Goal: Task Accomplishment & Management: Use online tool/utility

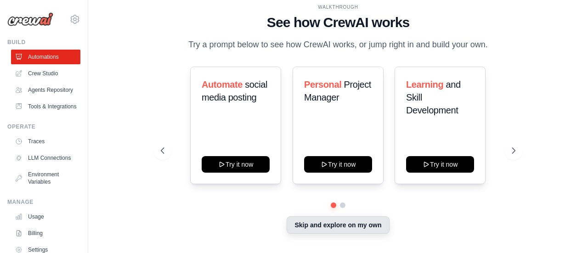
click at [373, 225] on button "Skip and explore on my own" at bounding box center [338, 224] width 102 height 17
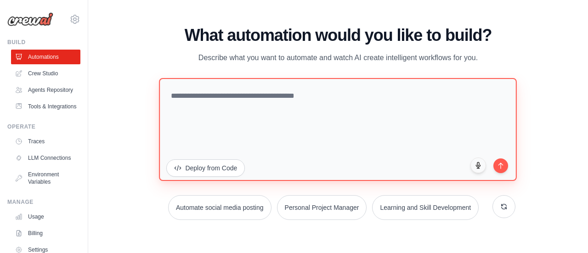
click at [268, 112] on textarea at bounding box center [338, 129] width 358 height 103
click at [268, 123] on textarea at bounding box center [338, 129] width 358 height 103
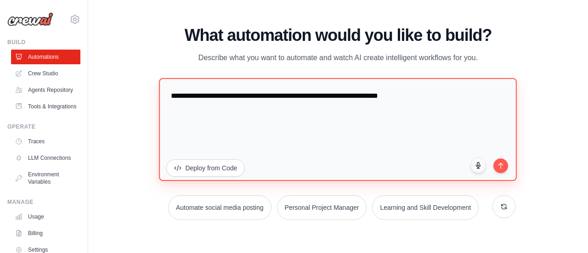
type textarea "**********"
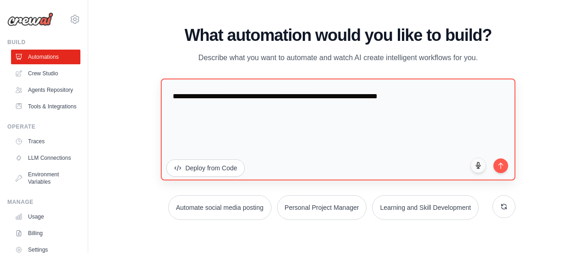
click at [498, 169] on button "submit" at bounding box center [500, 165] width 15 height 15
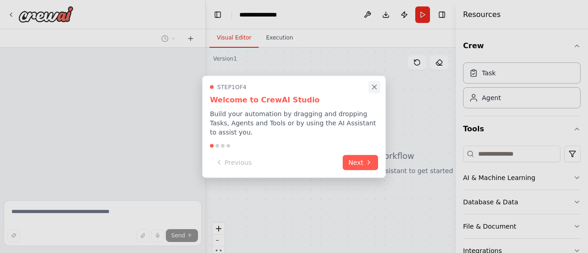
click at [373, 89] on icon "Close walkthrough" at bounding box center [374, 87] width 8 height 8
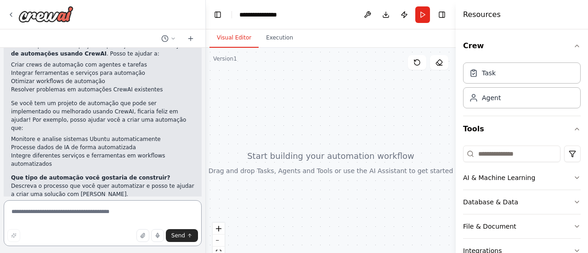
click at [118, 225] on textarea at bounding box center [103, 223] width 198 height 46
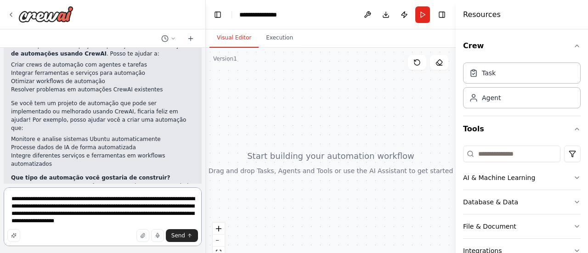
type textarea "**********"
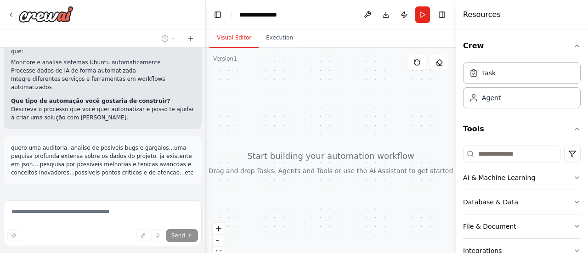
scroll to position [191, 0]
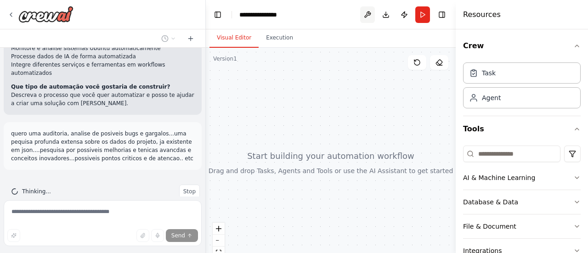
click at [369, 14] on button at bounding box center [367, 14] width 15 height 17
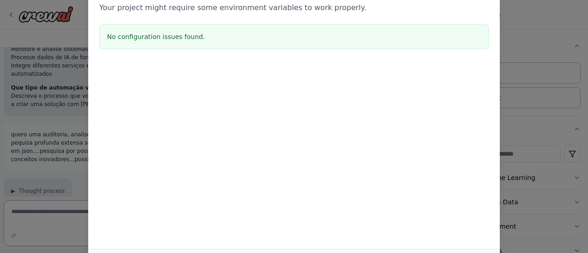
scroll to position [198, 0]
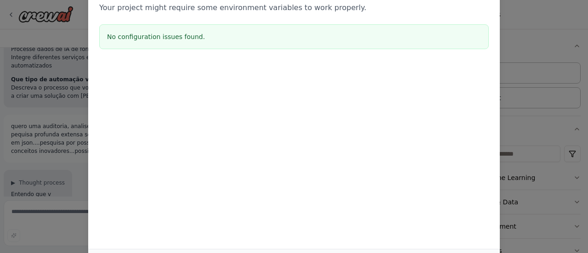
click at [518, 17] on div "Environment configuration Your project might require some environment variables…" at bounding box center [294, 126] width 588 height 253
click at [537, 19] on div "Environment configuration Your project might require some environment variables…" at bounding box center [294, 126] width 588 height 253
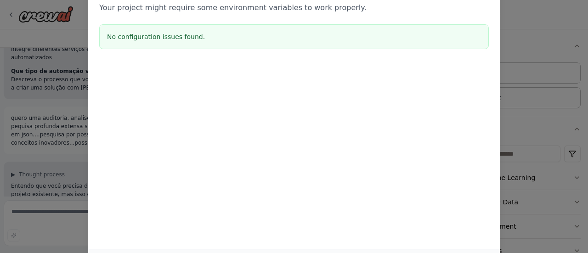
click at [533, 20] on div "Environment configuration Your project might require some environment variables…" at bounding box center [294, 126] width 588 height 253
click at [296, 15] on div "Environment configuration Your project might require some environment variables…" at bounding box center [293, 18] width 411 height 91
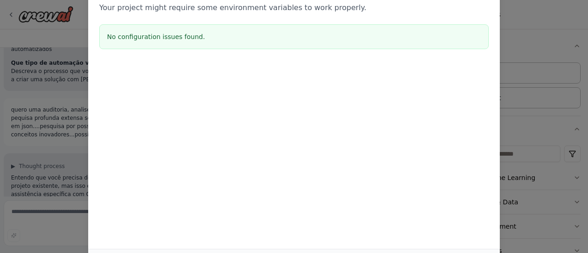
scroll to position [226, 0]
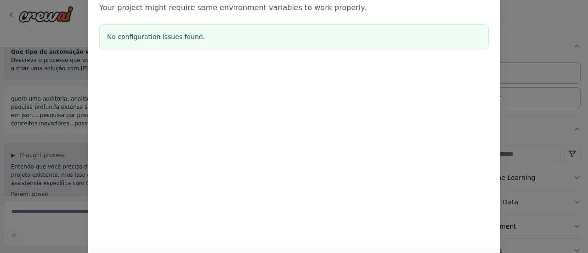
click at [9, 153] on div "Environment configuration Your project might require some environment variables…" at bounding box center [294, 126] width 588 height 253
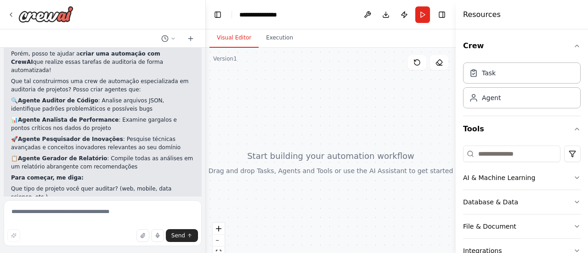
scroll to position [375, 0]
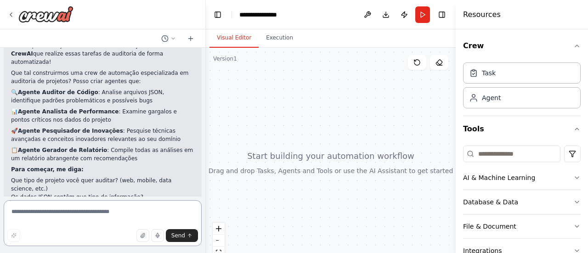
click at [169, 211] on textarea at bounding box center [103, 223] width 198 height 46
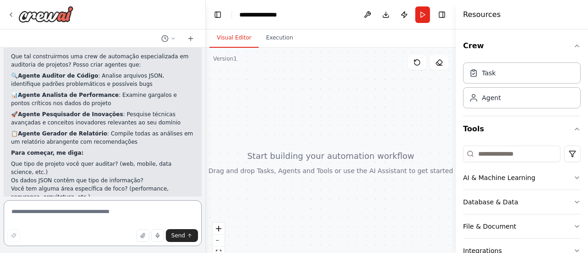
scroll to position [400, 0]
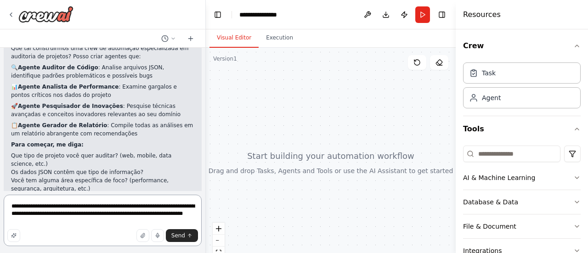
type textarea "**********"
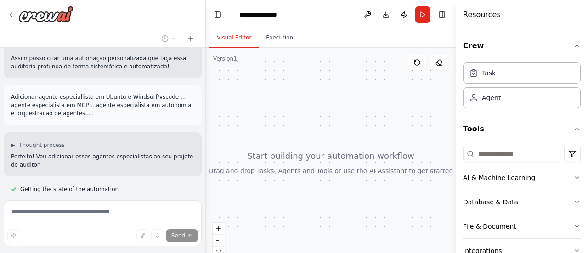
scroll to position [570, 0]
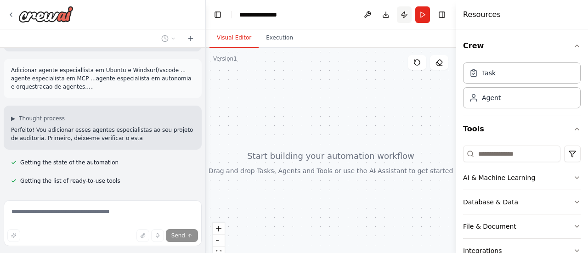
click at [401, 11] on button "Publish" at bounding box center [404, 14] width 15 height 17
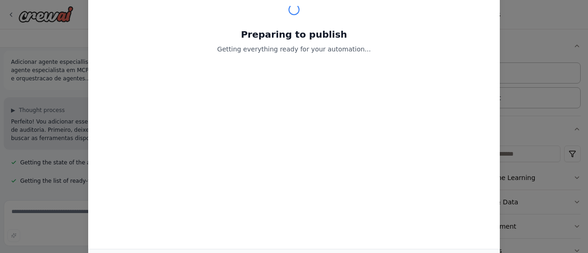
scroll to position [597, 0]
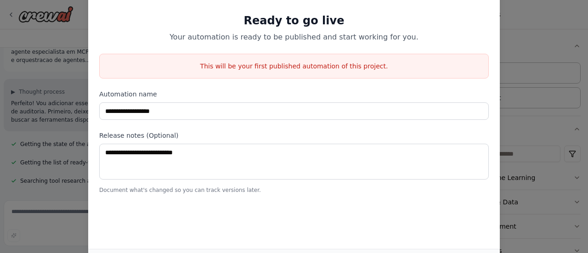
click at [548, 55] on div "**********" at bounding box center [294, 126] width 588 height 253
click at [538, 39] on div "**********" at bounding box center [294, 126] width 588 height 253
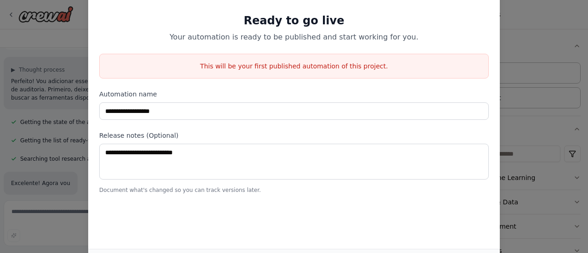
click at [35, 116] on div "**********" at bounding box center [294, 126] width 588 height 253
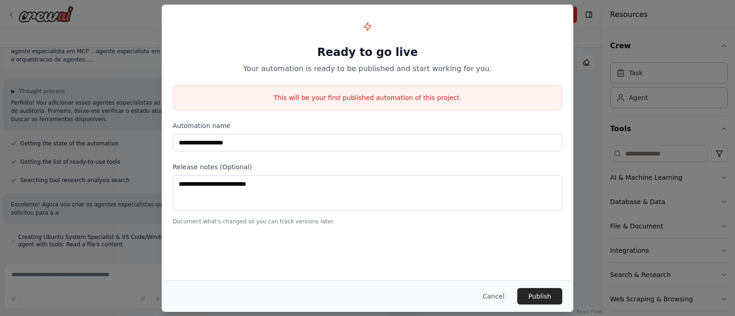
scroll to position [605, 0]
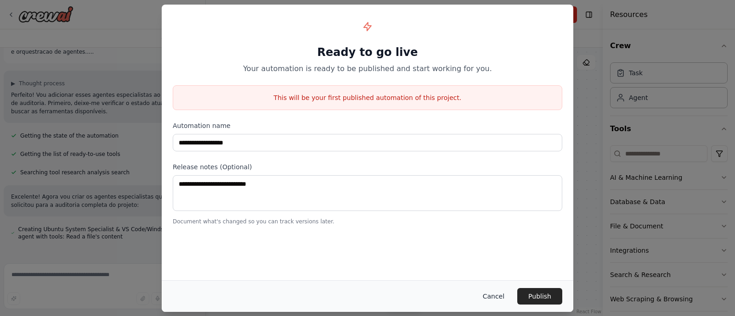
click at [492, 253] on button "Cancel" at bounding box center [493, 296] width 36 height 17
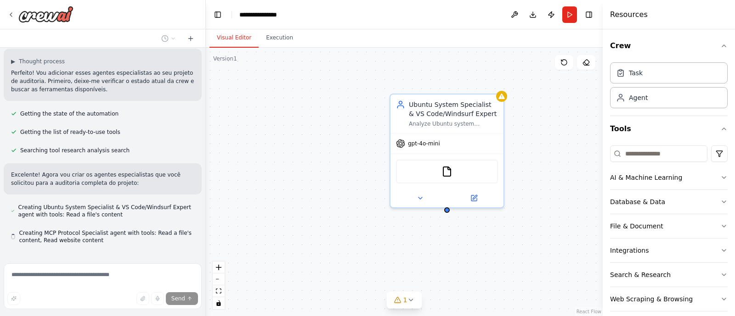
scroll to position [631, 0]
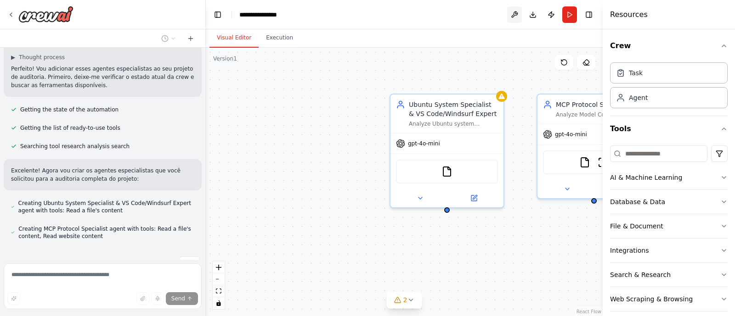
click at [516, 14] on button at bounding box center [514, 14] width 15 height 17
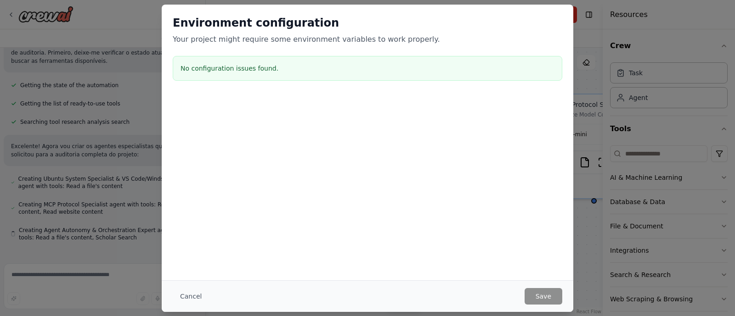
scroll to position [657, 0]
click at [190, 253] on button "Cancel" at bounding box center [191, 296] width 36 height 17
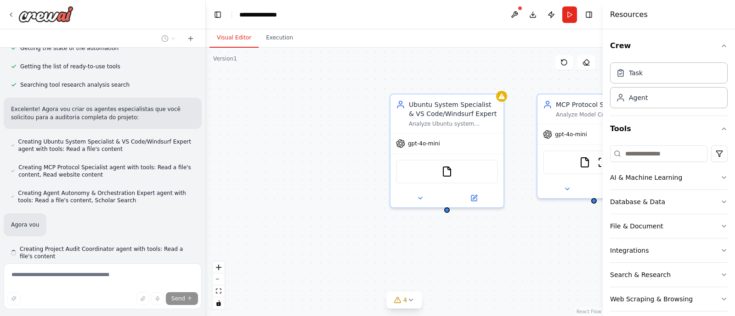
scroll to position [713, 0]
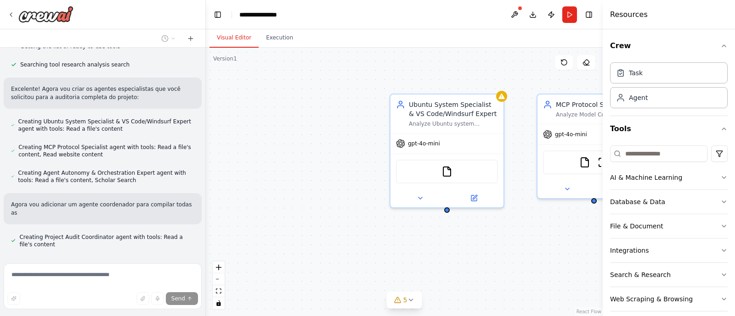
click at [424, 15] on header "**********" at bounding box center [404, 14] width 397 height 29
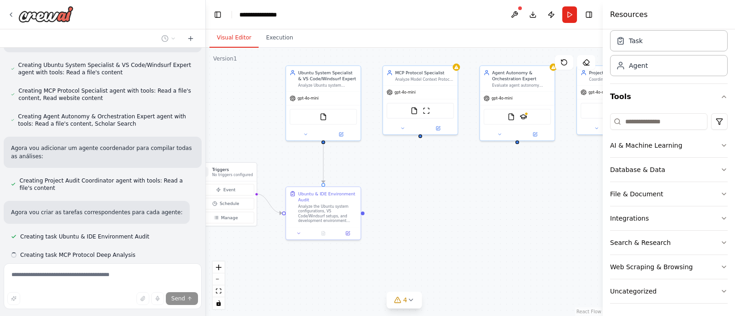
scroll to position [788, 0]
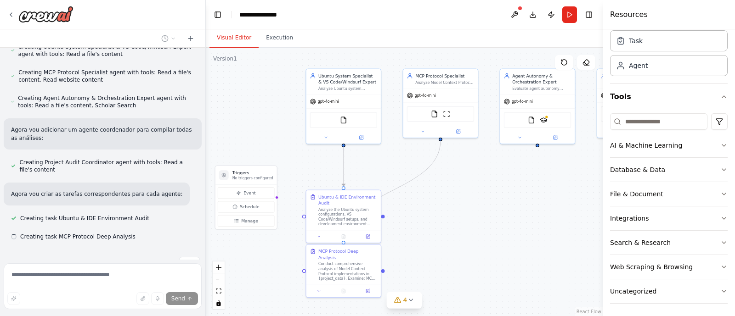
drag, startPoint x: 512, startPoint y: 224, endPoint x: 451, endPoint y: 170, distance: 81.4
click at [454, 170] on div ".deletable-edge-delete-btn { width: 20px; height: 20px; border: 0px solid #ffff…" at bounding box center [404, 182] width 397 height 269
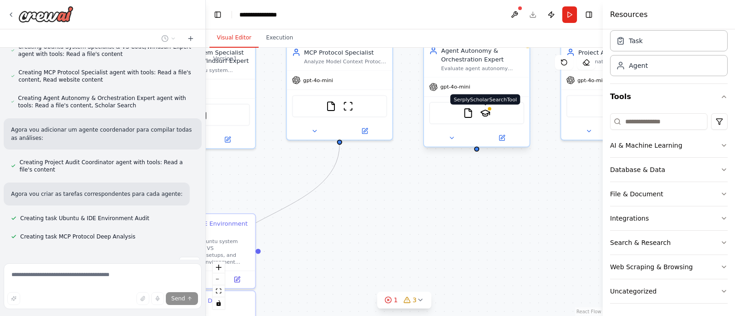
click at [483, 115] on img at bounding box center [485, 113] width 10 height 10
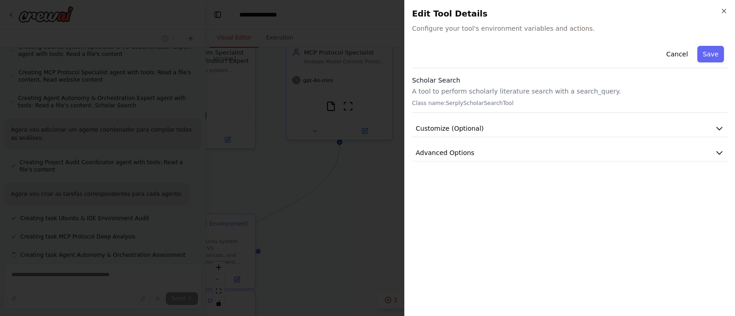
scroll to position [806, 0]
drag, startPoint x: 437, startPoint y: 87, endPoint x: 410, endPoint y: 73, distance: 30.4
click at [410, 73] on div "Close Edit Tool Details Configure your tool's environment variables and actions…" at bounding box center [569, 158] width 331 height 316
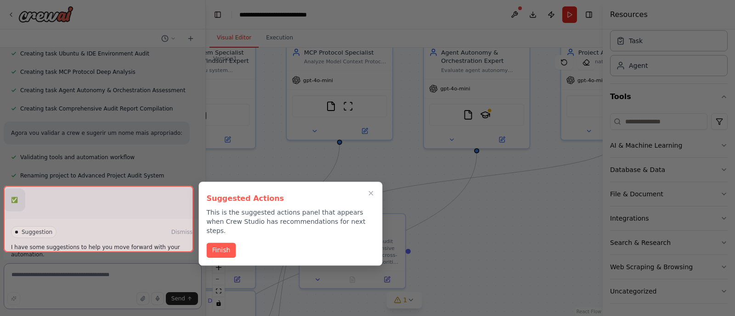
scroll to position [961, 0]
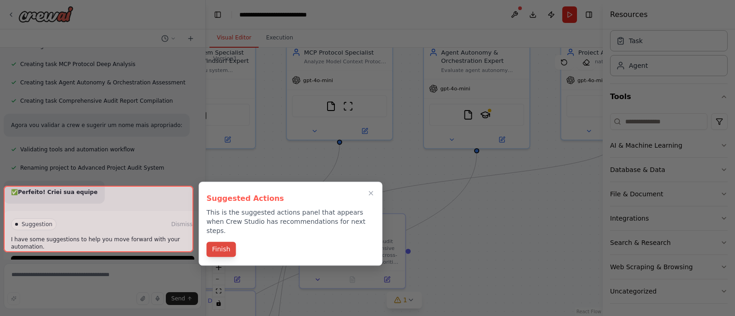
click at [214, 242] on button "Finish" at bounding box center [221, 249] width 29 height 15
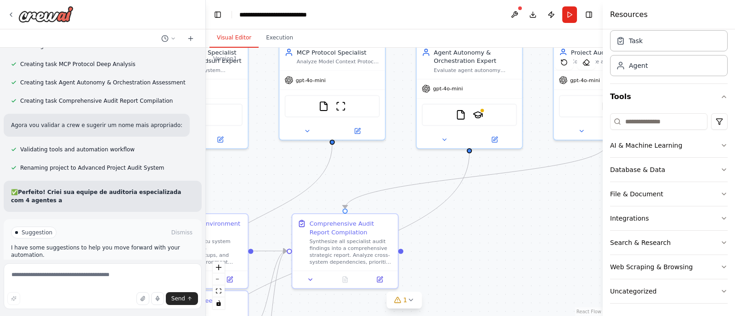
scroll to position [969, 0]
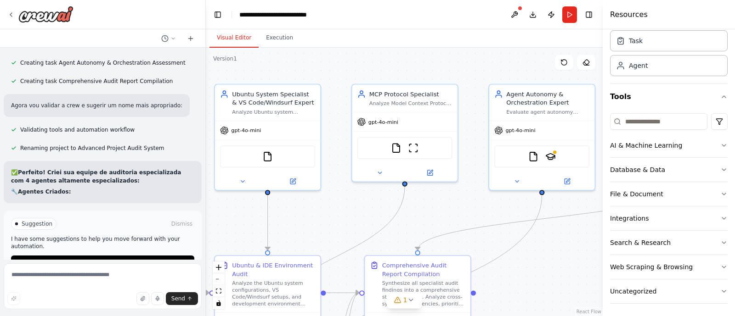
drag, startPoint x: 524, startPoint y: 183, endPoint x: 591, endPoint y: 218, distance: 74.8
click at [587, 225] on div ".deletable-edge-delete-btn { width: 20px; height: 20px; border: 0px solid #ffff…" at bounding box center [404, 182] width 397 height 269
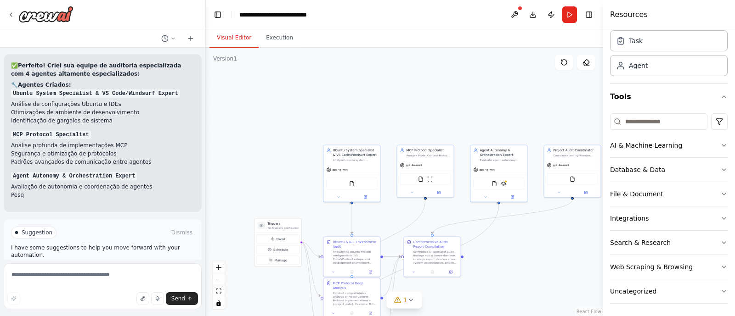
scroll to position [1096, 0]
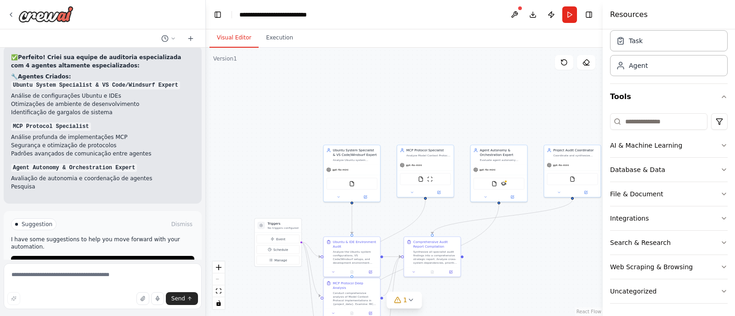
click at [392, 70] on div ".deletable-edge-delete-btn { width: 20px; height: 20px; border: 0px solid #ffff…" at bounding box center [404, 182] width 397 height 269
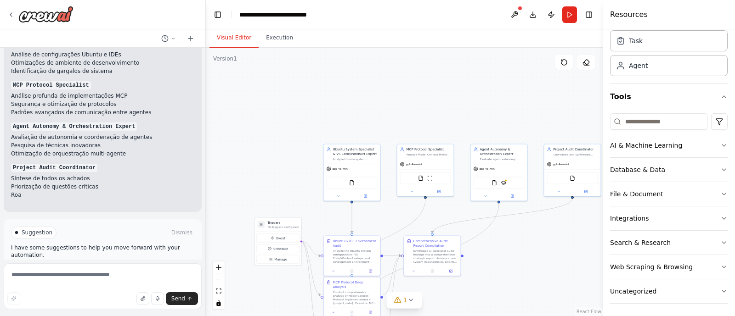
scroll to position [1145, 0]
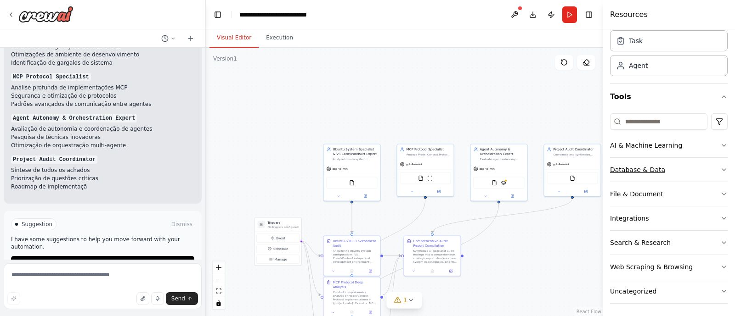
click at [587, 171] on button "Database & Data" at bounding box center [669, 170] width 118 height 24
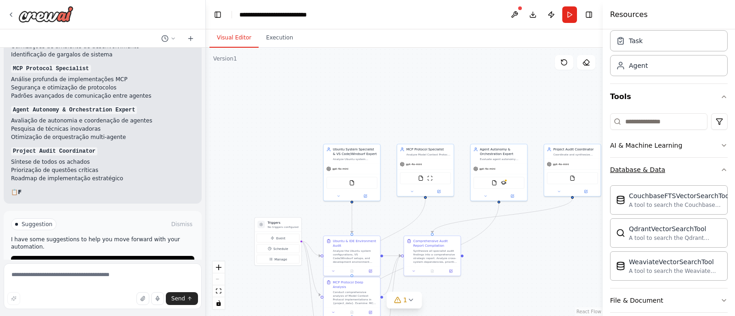
scroll to position [101, 0]
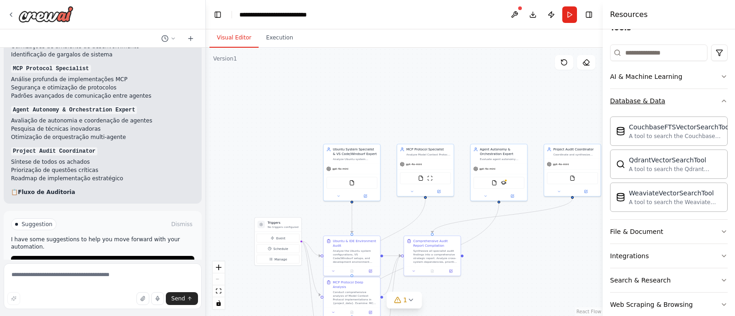
click at [587, 97] on button "Database & Data" at bounding box center [669, 101] width 118 height 24
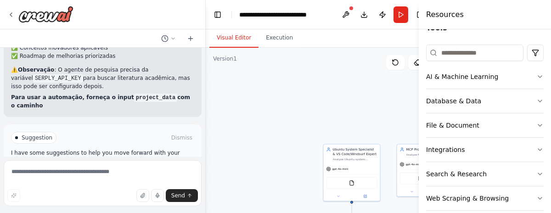
scroll to position [1367, 0]
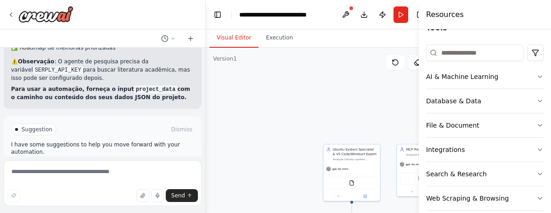
click at [331, 135] on div ".deletable-edge-delete-btn { width: 20px; height: 20px; border: 0px solid #ffff…" at bounding box center [320, 163] width 228 height 230
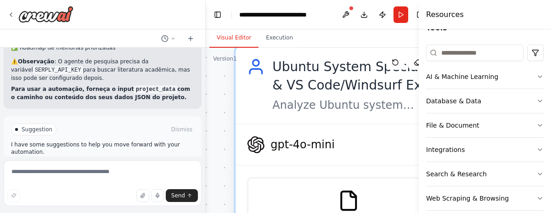
click at [295, 144] on span "gpt-4o-mini" at bounding box center [302, 144] width 64 height 15
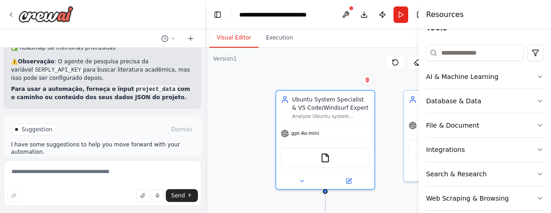
click at [337, 65] on div ".deletable-edge-delete-btn { width: 20px; height: 20px; border: 0px solid #ffff…" at bounding box center [320, 163] width 228 height 230
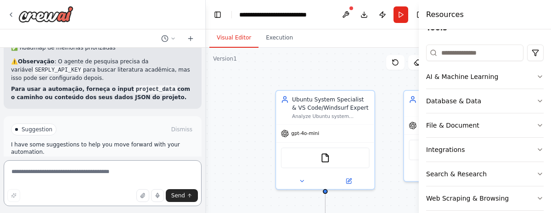
click at [97, 170] on textarea at bounding box center [103, 183] width 198 height 46
click at [101, 180] on textarea at bounding box center [103, 183] width 198 height 46
type textarea "**********"
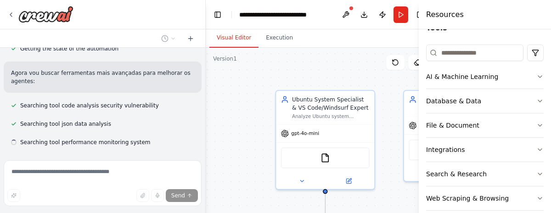
scroll to position [1537, 0]
click at [364, 70] on div ".deletable-edge-delete-btn { width: 20px; height: 20px; border: 0px solid #ffff…" at bounding box center [320, 163] width 228 height 230
click at [358, 70] on div ".deletable-edge-delete-btn { width: 20px; height: 20px; border: 0px solid #ffff…" at bounding box center [320, 163] width 228 height 230
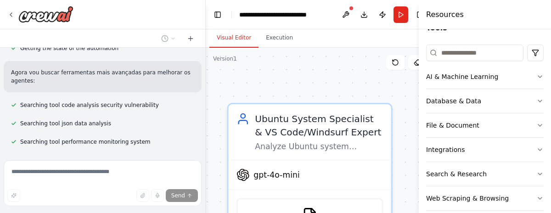
click at [358, 70] on div ".deletable-edge-delete-btn { width: 20px; height: 20px; border: 0px solid #ffff…" at bounding box center [320, 163] width 228 height 230
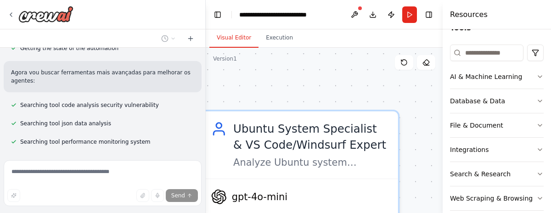
drag, startPoint x: 419, startPoint y: 26, endPoint x: 551, endPoint y: 31, distance: 131.9
click at [551, 31] on div "Resources Crew Task Agent Tools AI & Machine Learning Database & Data File & Do…" at bounding box center [497, 106] width 108 height 213
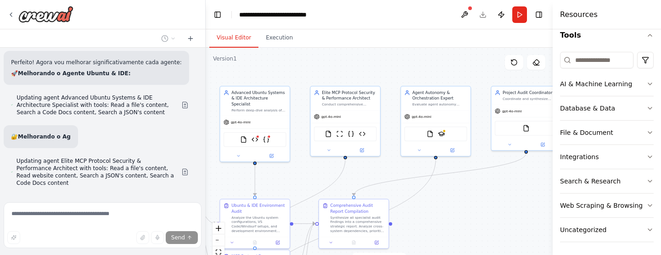
scroll to position [1648, 0]
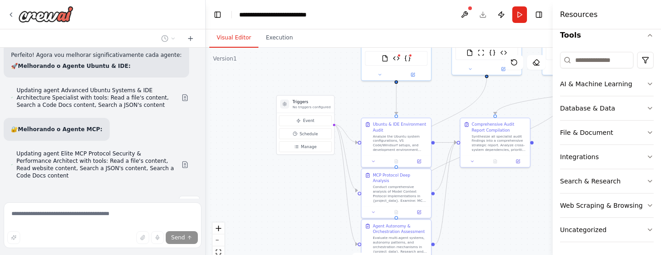
drag, startPoint x: 423, startPoint y: 208, endPoint x: 198, endPoint y: 170, distance: 228.2
click at [565, 125] on div "Auditar um projeto de Ubuntu, ai e automação nivel experimental avancado ▶ Thou…" at bounding box center [330, 127] width 661 height 255
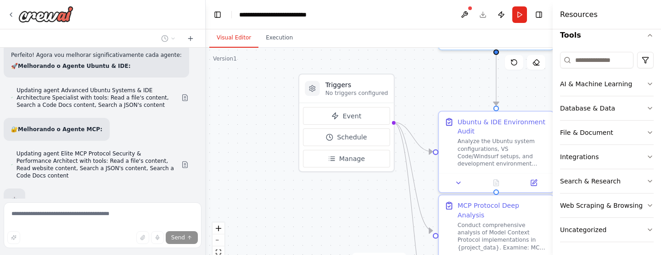
scroll to position [1670, 0]
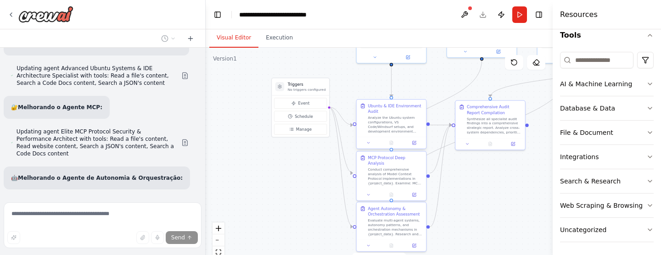
drag, startPoint x: 533, startPoint y: 216, endPoint x: 409, endPoint y: 146, distance: 142.5
click at [473, 169] on div ".deletable-edge-delete-btn { width: 20px; height: 20px; border: 0px solid #ffff…" at bounding box center [379, 163] width 347 height 230
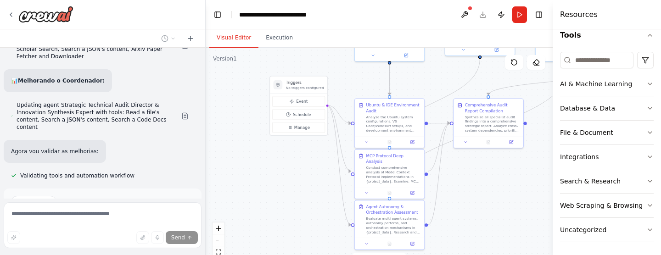
scroll to position [0, 0]
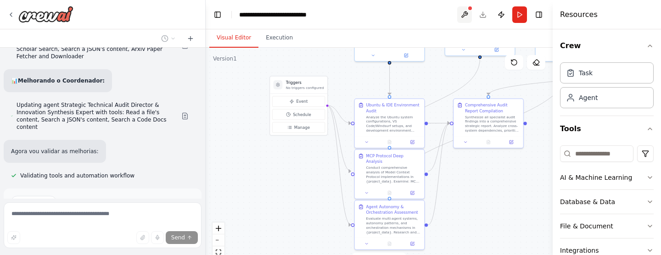
click at [467, 11] on button at bounding box center [464, 14] width 15 height 17
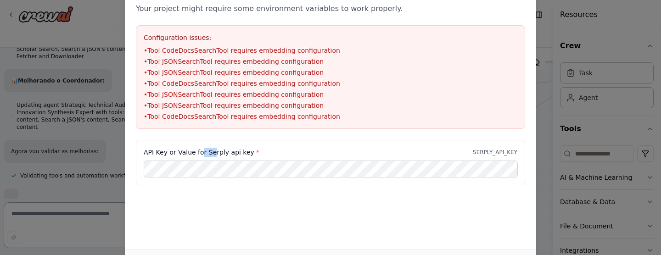
drag, startPoint x: 200, startPoint y: 148, endPoint x: 220, endPoint y: 150, distance: 20.7
click at [220, 150] on label "API Key or Value for Serply api key *" at bounding box center [202, 152] width 116 height 9
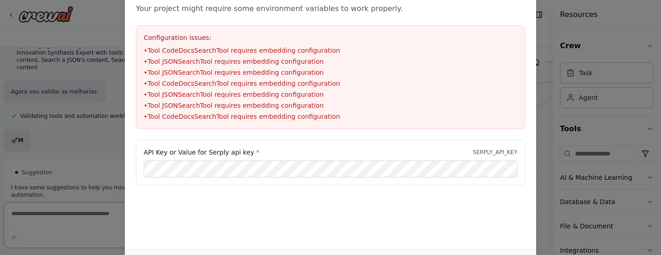
scroll to position [1907, 0]
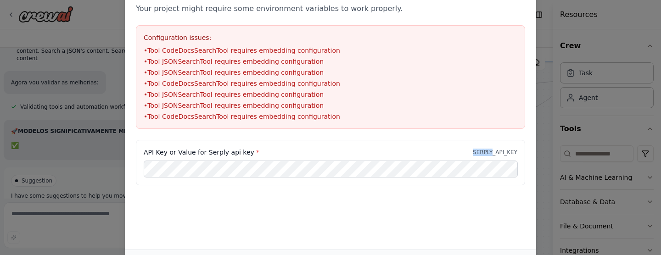
drag, startPoint x: 476, startPoint y: 149, endPoint x: 490, endPoint y: 146, distance: 15.0
click at [493, 155] on div "API Key or Value for Serply api key * SERPLY_API_KEY" at bounding box center [331, 152] width 374 height 9
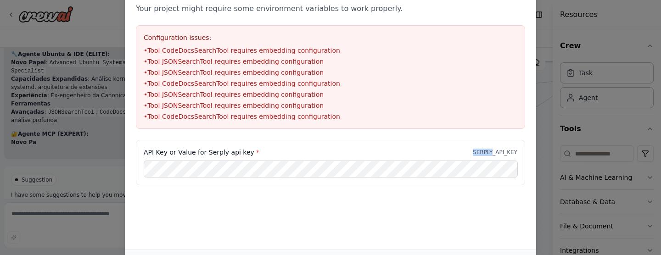
scroll to position [2018, 0]
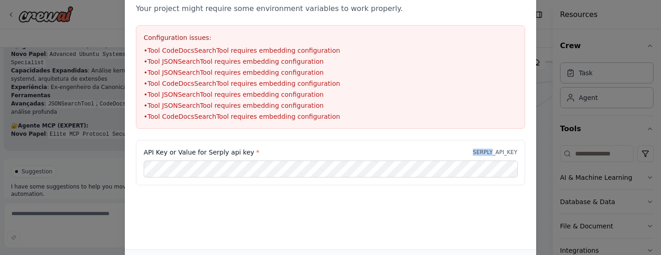
click at [587, 66] on div "Environment configuration Your project might require some environment variables…" at bounding box center [330, 127] width 661 height 255
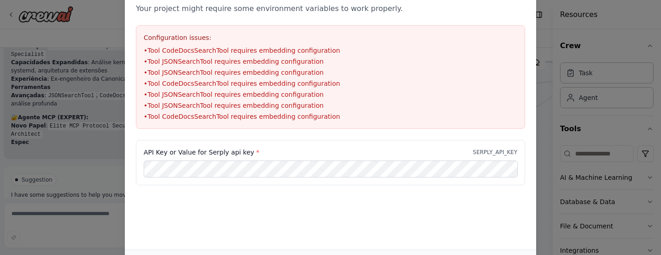
scroll to position [2035, 0]
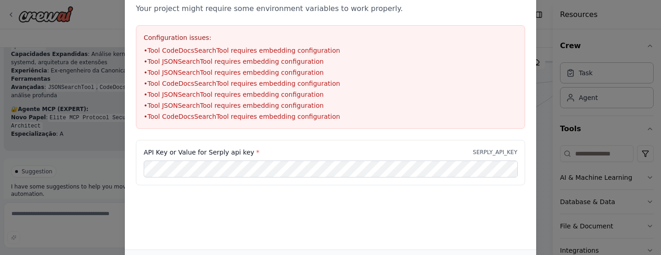
click at [37, 224] on div "Environment configuration Your project might require some environment variables…" at bounding box center [330, 127] width 661 height 255
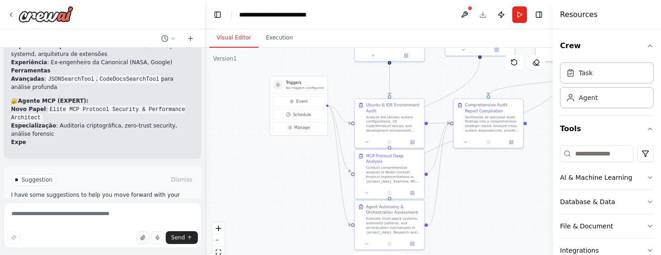
scroll to position [2051, 0]
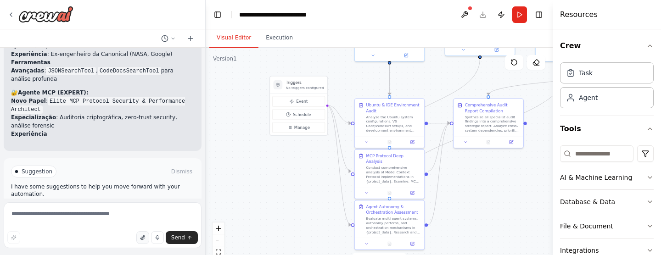
click at [144, 238] on icon "button" at bounding box center [143, 238] width 4 height 5
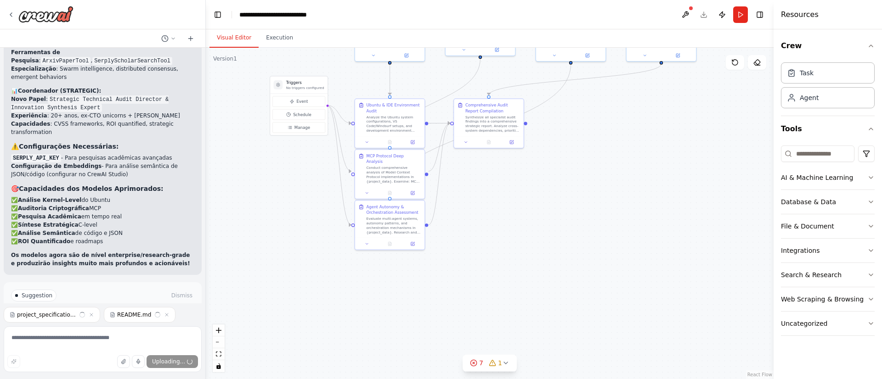
scroll to position [2216, 0]
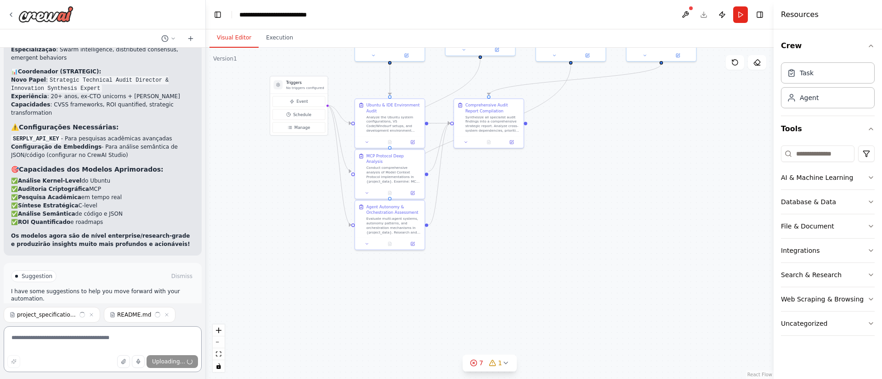
click at [129, 253] on textarea at bounding box center [103, 350] width 198 height 46
type textarea "**********"
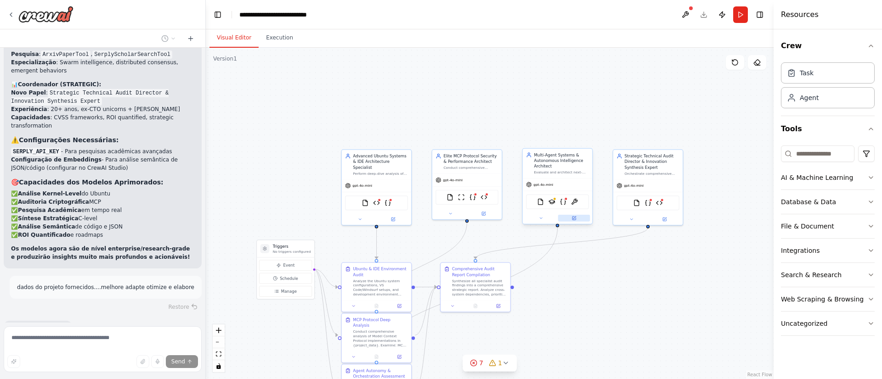
scroll to position [2256, 0]
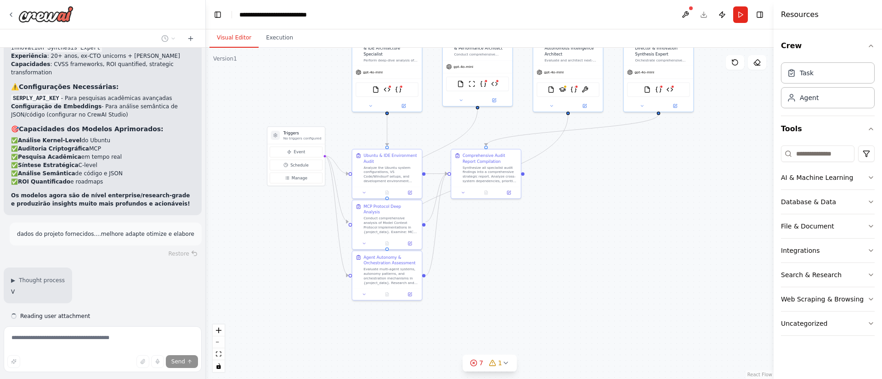
drag, startPoint x: 585, startPoint y: 183, endPoint x: 584, endPoint y: 171, distance: 11.9
click at [584, 171] on div ".deletable-edge-delete-btn { width: 20px; height: 20px; border: 0px solid #ffff…" at bounding box center [490, 214] width 568 height 332
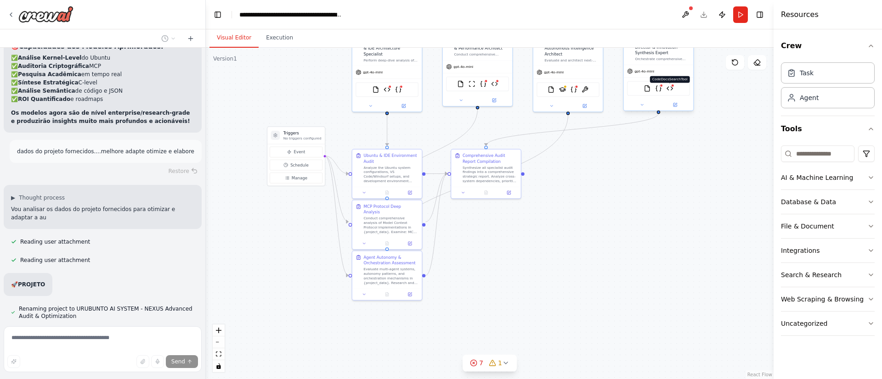
scroll to position [2347, 0]
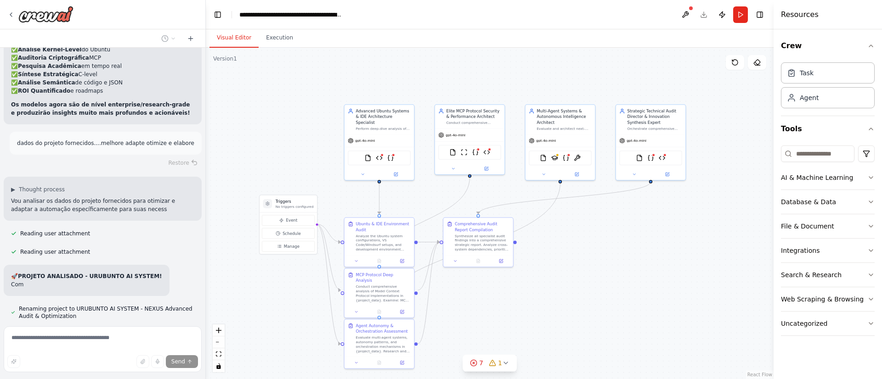
drag, startPoint x: 743, startPoint y: 167, endPoint x: 732, endPoint y: 225, distance: 59.7
click at [587, 235] on div ".deletable-edge-delete-btn { width: 20px; height: 20px; border: 0px solid #ffff…" at bounding box center [490, 214] width 568 height 332
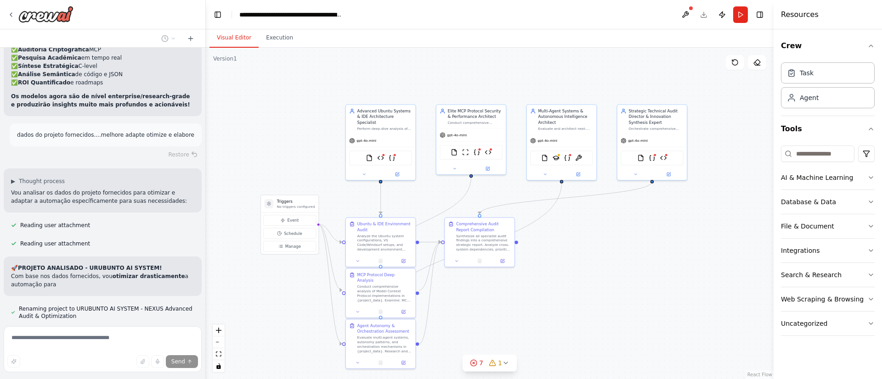
scroll to position [2364, 0]
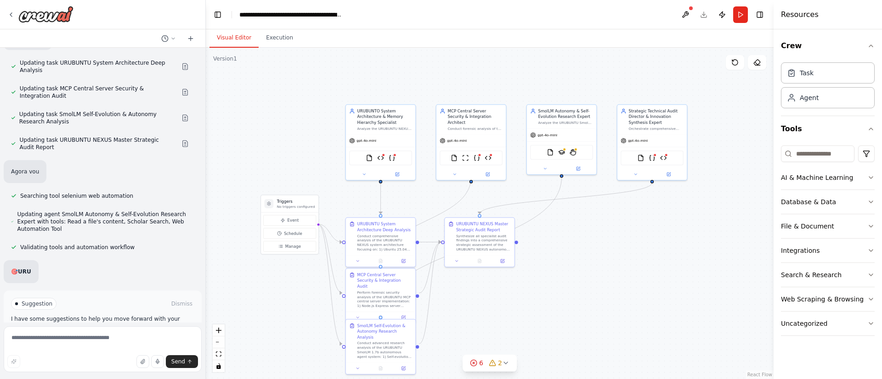
click at [92, 253] on span "Run Automation" at bounding box center [106, 342] width 45 height 7
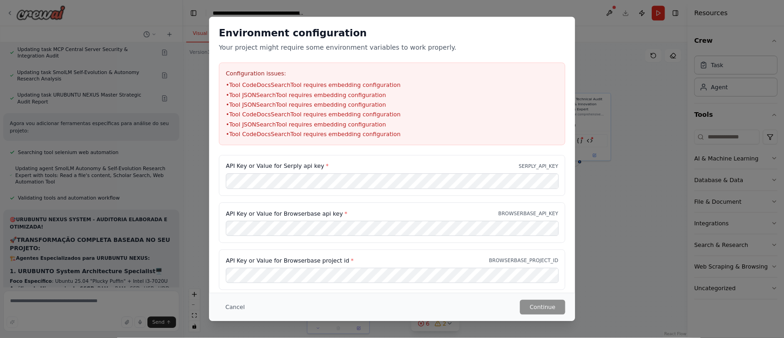
scroll to position [3214, 0]
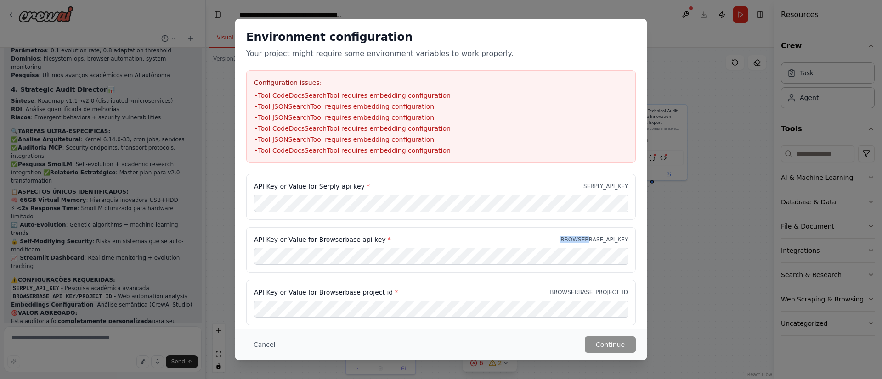
drag, startPoint x: 566, startPoint y: 232, endPoint x: 589, endPoint y: 237, distance: 24.1
click at [587, 240] on div "API Key or Value for Browserbase api key * BROWSERBASE_API_KEY" at bounding box center [440, 249] width 389 height 45
drag, startPoint x: 604, startPoint y: 237, endPoint x: 567, endPoint y: 239, distance: 36.8
click at [567, 239] on p "BROWSERBASE_API_KEY" at bounding box center [594, 239] width 68 height 7
drag, startPoint x: 566, startPoint y: 237, endPoint x: 632, endPoint y: 244, distance: 66.0
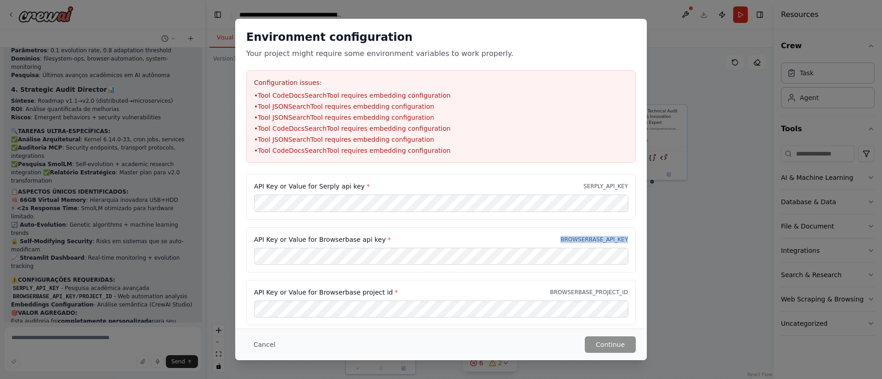
click at [587, 244] on div "API Key or Value for Browserbase api key * BROWSERBASE_API_KEY" at bounding box center [440, 249] width 389 height 45
click at [587, 253] on div "Cancel Continue" at bounding box center [440, 345] width 411 height 32
click at [528, 186] on div "API Key or Value for Serply api key * SERPLY_API_KEY" at bounding box center [441, 186] width 374 height 9
click at [534, 194] on div "API Key or Value for Serply api key * SERPLY_API_KEY" at bounding box center [440, 196] width 389 height 45
click at [269, 253] on button "Cancel" at bounding box center [264, 345] width 36 height 17
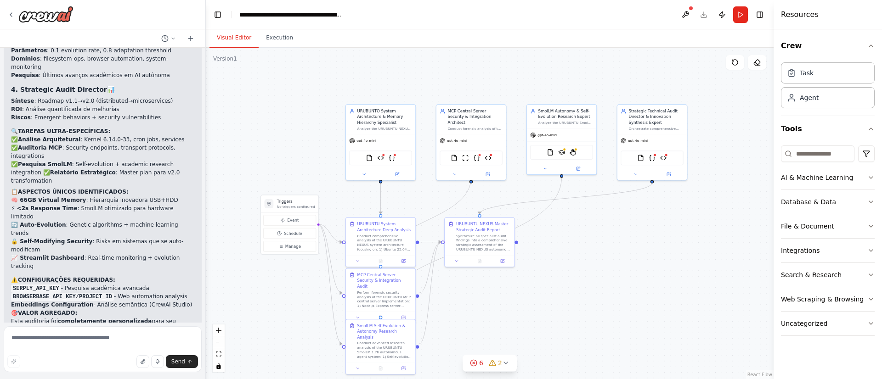
click at [575, 253] on div ".deletable-edge-delete-btn { width: 20px; height: 20px; border: 0px solid #ffff…" at bounding box center [490, 214] width 568 height 332
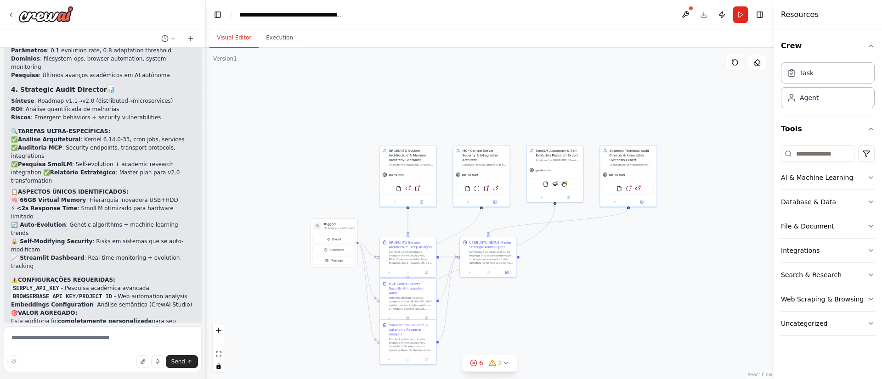
click at [133, 188] on h2 "📋 ASPECTOS ÚNICOS IDENTIFICADOS:" at bounding box center [102, 192] width 183 height 8
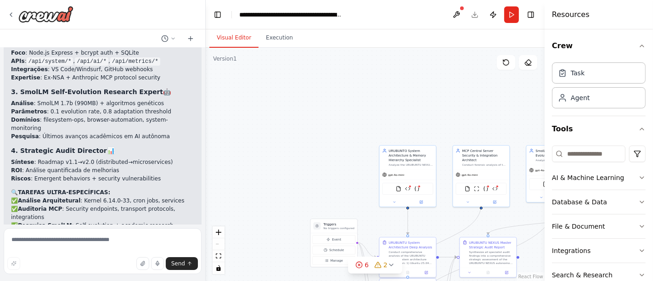
scroll to position [3274, 0]
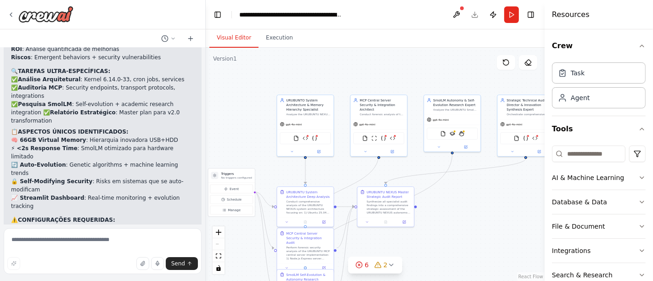
drag, startPoint x: 487, startPoint y: 101, endPoint x: 385, endPoint y: 50, distance: 114.2
click at [385, 50] on div ".deletable-edge-delete-btn { width: 20px; height: 20px; border: 0px solid #ffff…" at bounding box center [375, 164] width 339 height 233
click at [163, 37] on icon at bounding box center [164, 38] width 7 height 7
click at [256, 69] on div ".deletable-edge-delete-btn { width: 20px; height: 20px; border: 0px solid #ffff…" at bounding box center [375, 164] width 339 height 233
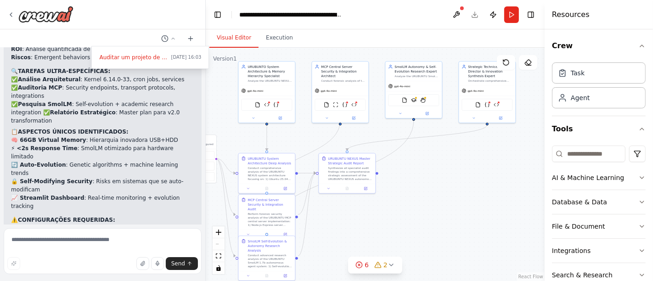
click at [421, 198] on div ".deletable-edge-delete-btn { width: 20px; height: 20px; border: 0px solid #ffff…" at bounding box center [375, 164] width 339 height 233
click at [527, 14] on button "Toggle Right Sidebar" at bounding box center [530, 14] width 13 height 13
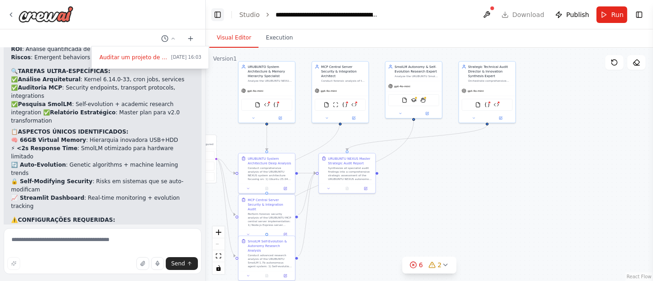
click at [213, 17] on button "Toggle Left Sidebar" at bounding box center [217, 14] width 13 height 13
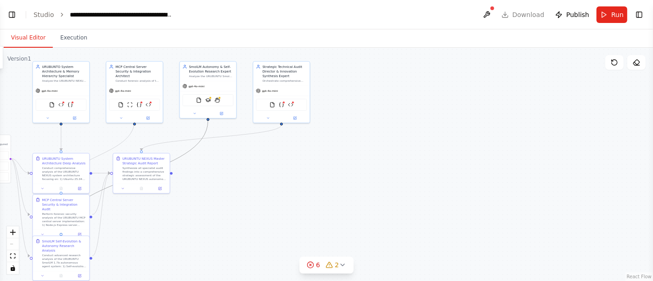
drag, startPoint x: 211, startPoint y: 174, endPoint x: 429, endPoint y: 148, distance: 219.2
click at [429, 148] on div ".deletable-edge-delete-btn { width: 20px; height: 20px; border: 0px solid #ffff…" at bounding box center [326, 164] width 653 height 233
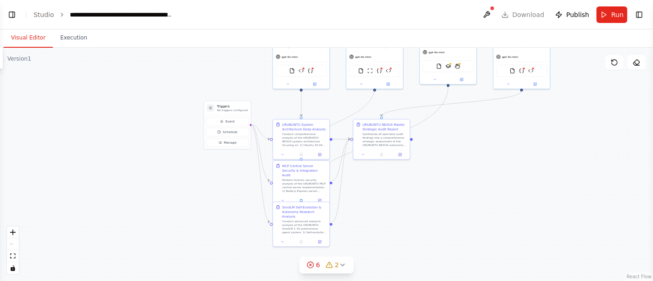
drag, startPoint x: 313, startPoint y: 208, endPoint x: 441, endPoint y: 203, distance: 128.3
click at [441, 203] on div ".deletable-edge-delete-btn { width: 20px; height: 20px; border: 0px solid #ffff…" at bounding box center [326, 164] width 653 height 233
drag, startPoint x: 382, startPoint y: 137, endPoint x: 445, endPoint y: 167, distance: 69.4
click at [445, 167] on div "Synthesize all specialist audit findings into a comprehensive strategic assessm…" at bounding box center [442, 170] width 45 height 15
click at [561, 167] on div ".deletable-edge-delete-btn { width: 20px; height: 20px; border: 0px solid #ffff…" at bounding box center [326, 164] width 653 height 233
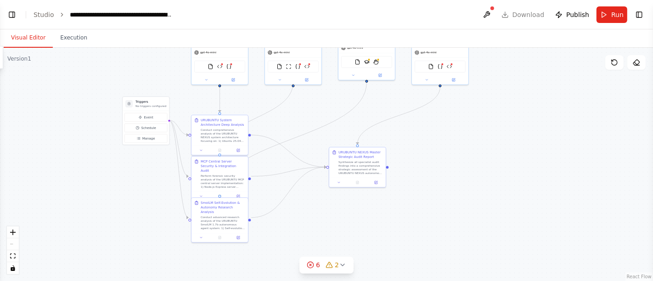
drag, startPoint x: 561, startPoint y: 188, endPoint x: 483, endPoint y: 95, distance: 121.3
click at [483, 95] on div ".deletable-edge-delete-btn { width: 20px; height: 20px; border: 0px solid #ffff…" at bounding box center [326, 164] width 653 height 233
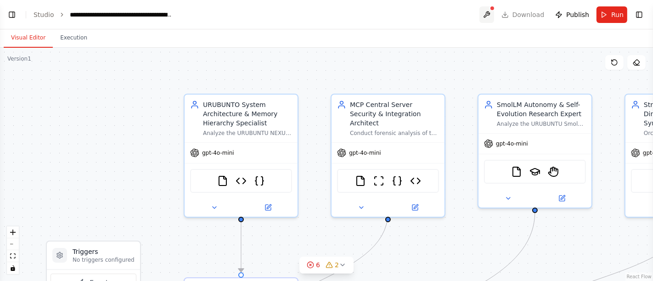
click at [490, 15] on button at bounding box center [486, 14] width 15 height 17
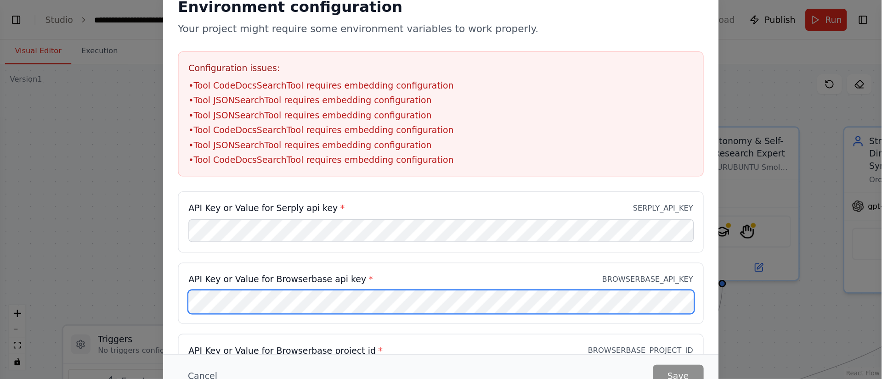
scroll to position [3214, 0]
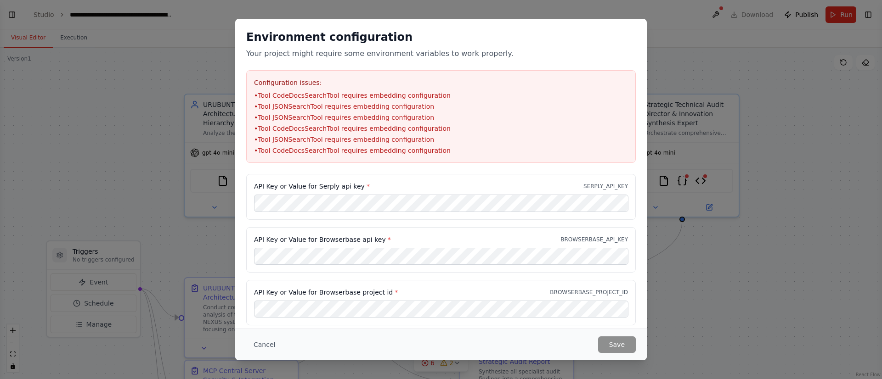
click at [431, 194] on div "API Key or Value for Serply api key * SERPLY_API_KEY" at bounding box center [440, 196] width 389 height 45
click at [624, 281] on button "Save" at bounding box center [617, 345] width 38 height 17
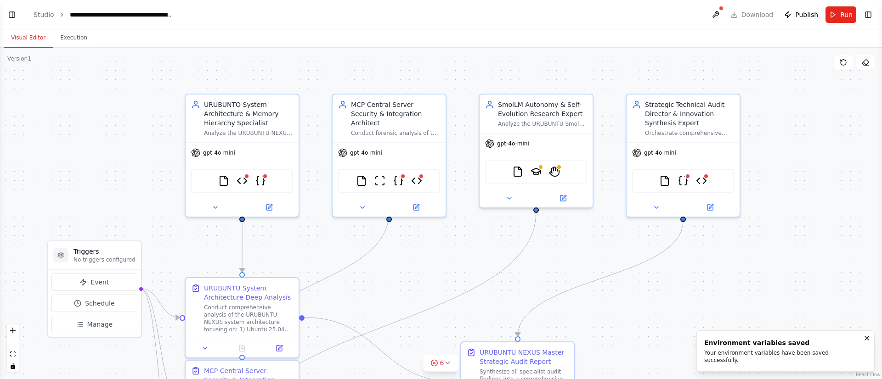
click at [653, 227] on div ".deletable-edge-delete-btn { width: 20px; height: 20px; border: 0px solid #ffff…" at bounding box center [441, 214] width 882 height 332
click at [653, 11] on button at bounding box center [715, 14] width 15 height 17
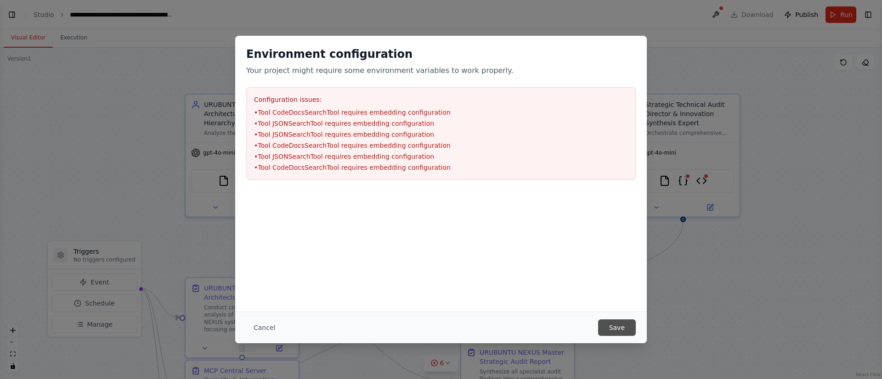
click at [620, 281] on button "Save" at bounding box center [617, 328] width 38 height 17
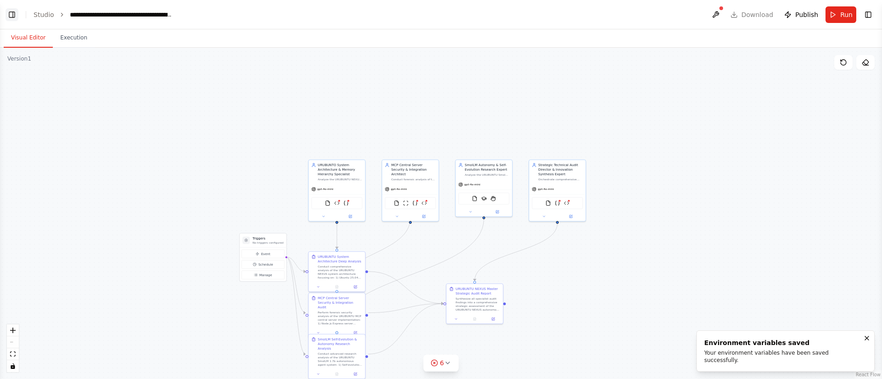
click at [9, 13] on button "Toggle Left Sidebar" at bounding box center [12, 14] width 13 height 13
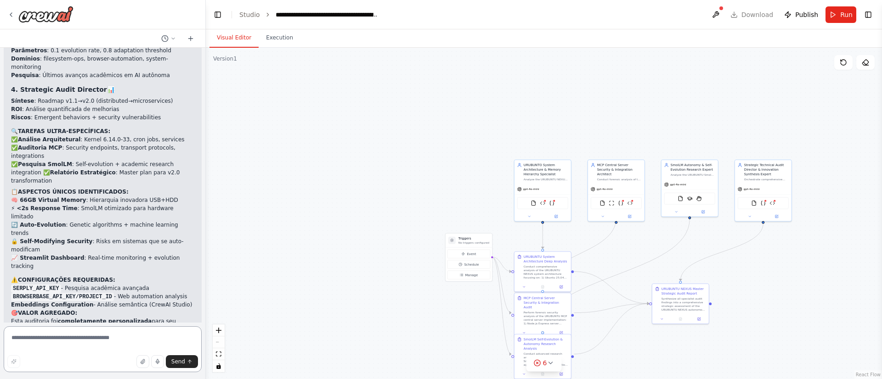
click at [107, 281] on textarea at bounding box center [103, 350] width 198 height 46
click at [114, 281] on textarea at bounding box center [103, 350] width 198 height 46
type textarea "*"
type textarea "**********"
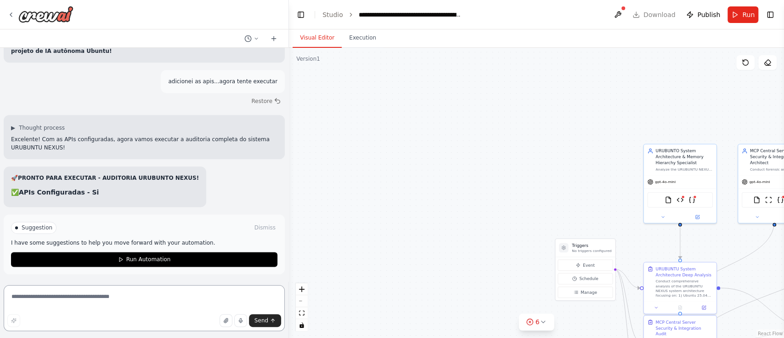
scroll to position [2977, 0]
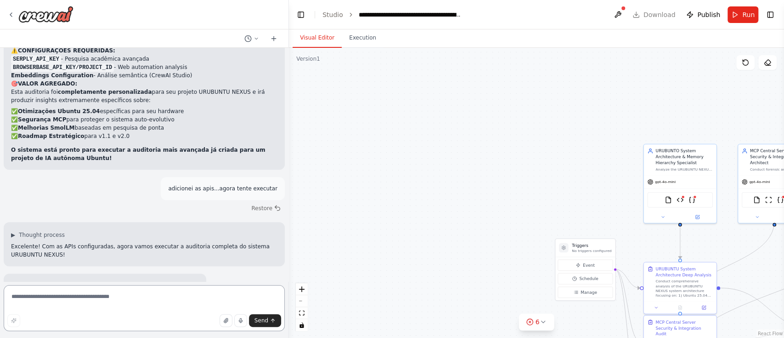
drag, startPoint x: 202, startPoint y: 163, endPoint x: 289, endPoint y: 178, distance: 88.1
click at [289, 178] on div "Auditar um projeto de Ubuntu, ai e automação nivel experimental avancado ▶ Thou…" at bounding box center [392, 169] width 784 height 338
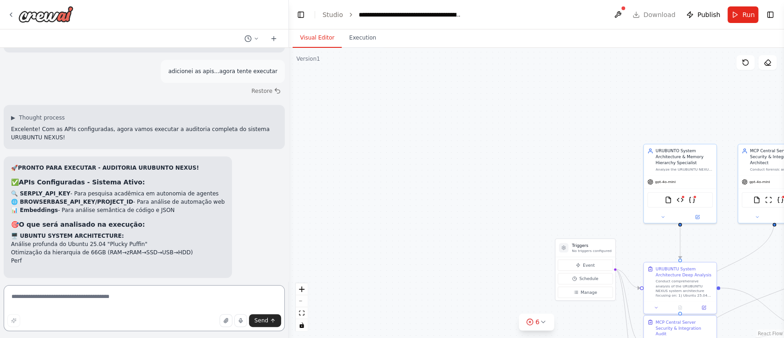
scroll to position [3102, 0]
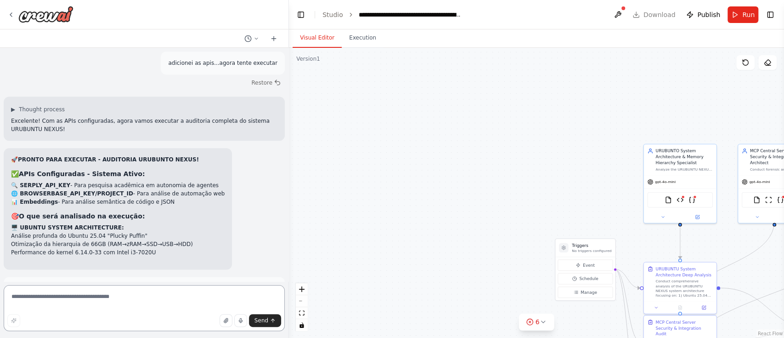
click at [178, 281] on textarea at bounding box center [144, 308] width 281 height 46
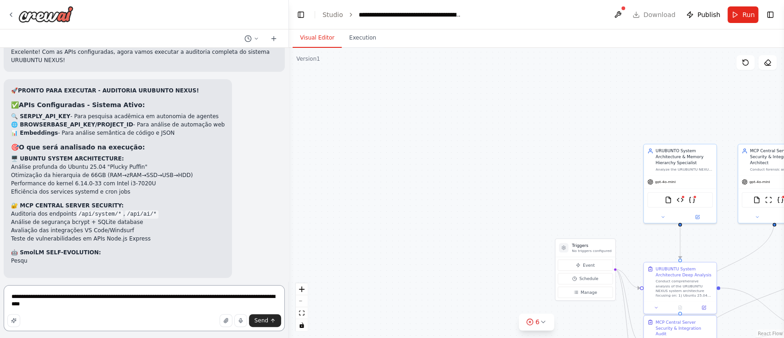
scroll to position [3180, 0]
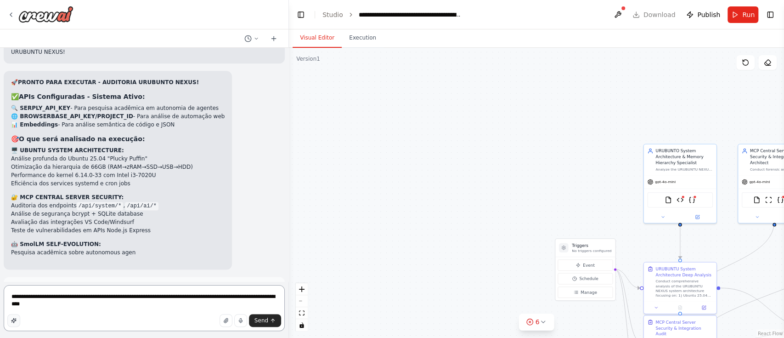
type textarea "**********"
click at [12, 281] on icon "button" at bounding box center [14, 320] width 6 height 6
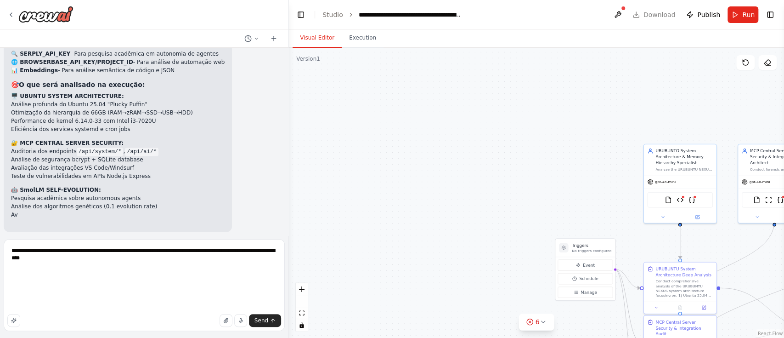
scroll to position [3242, 0]
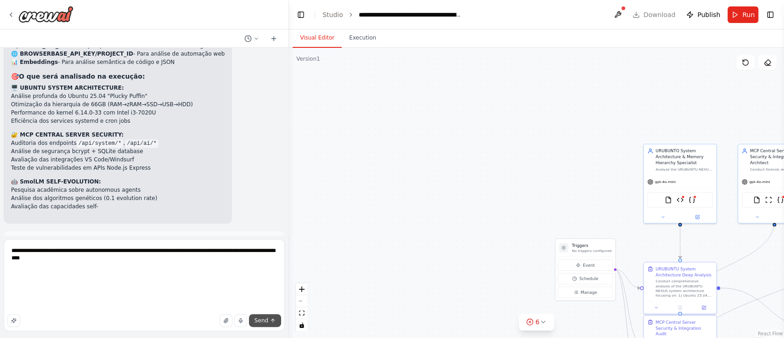
click at [263, 281] on span "Send" at bounding box center [261, 319] width 14 height 7
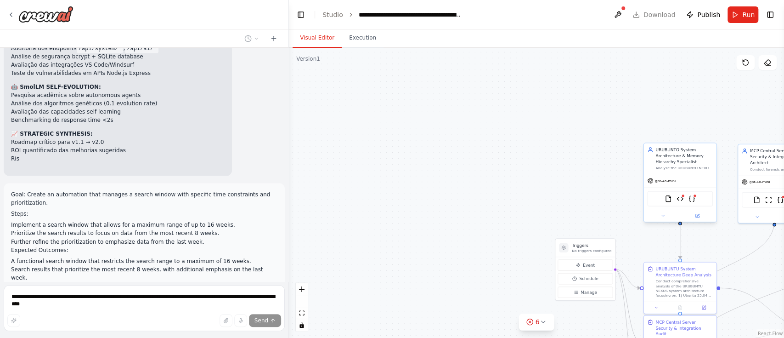
scroll to position [3345, 0]
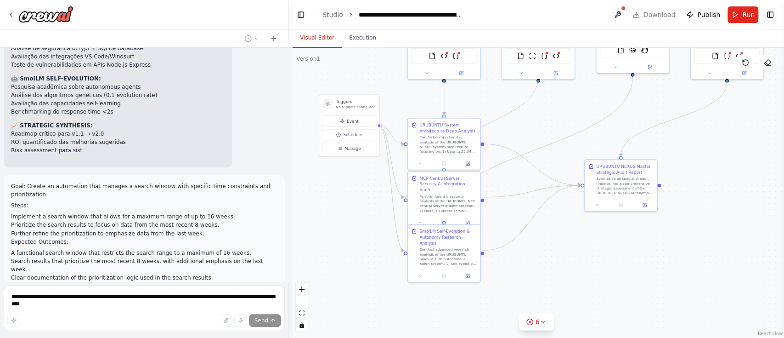
drag, startPoint x: 547, startPoint y: 184, endPoint x: 316, endPoint y: 42, distance: 270.7
click at [316, 42] on div "Visual Editor Execution Version 1 Show Tools Hide Agents .deletable-edge-delete…" at bounding box center [536, 183] width 495 height 308
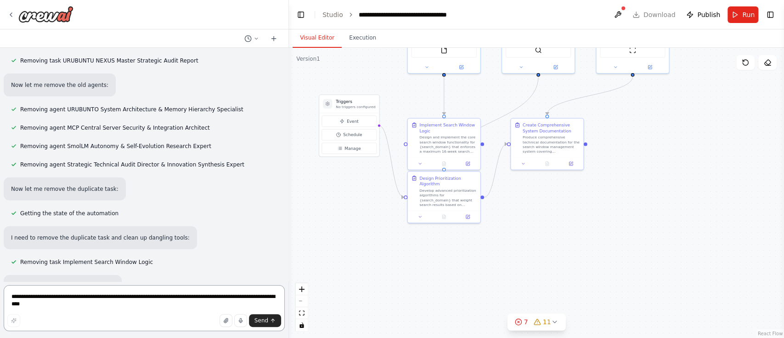
scroll to position [4232, 0]
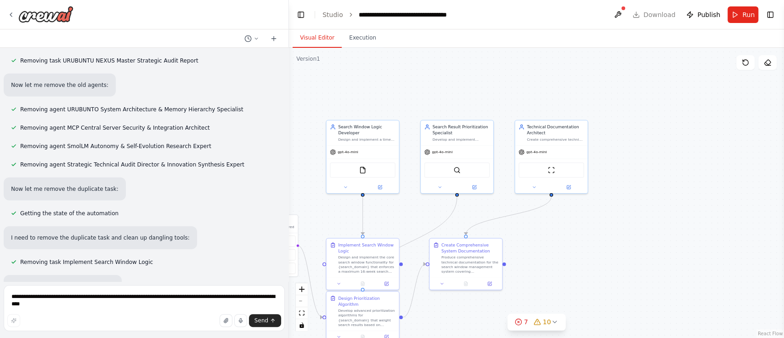
drag, startPoint x: 628, startPoint y: 111, endPoint x: 547, endPoint y: 231, distance: 144.8
click at [547, 231] on div ".deletable-edge-delete-btn { width: 20px; height: 20px; border: 0px solid #ffff…" at bounding box center [536, 193] width 495 height 290
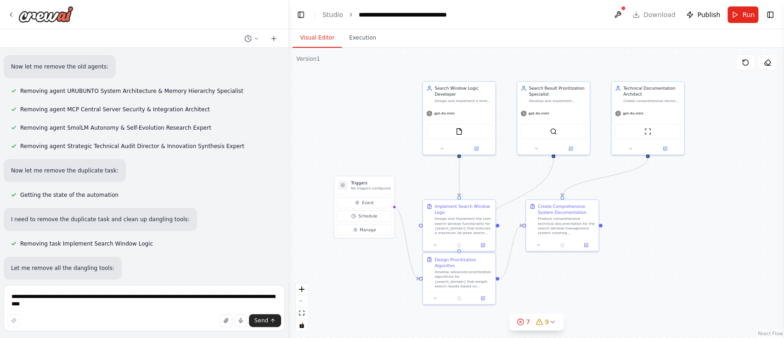
scroll to position [4269, 0]
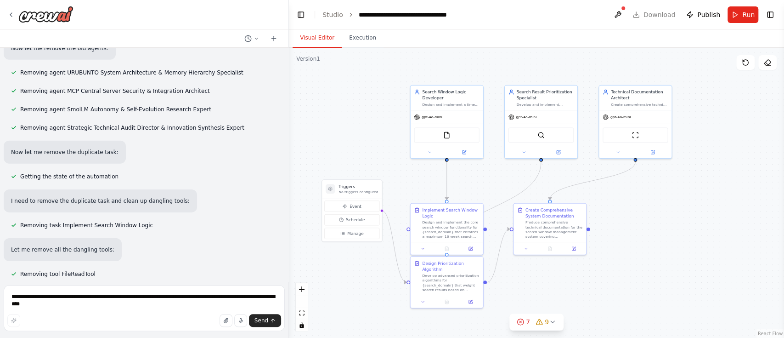
drag, startPoint x: 603, startPoint y: 230, endPoint x: 670, endPoint y: 191, distance: 77.4
click at [653, 191] on div ".deletable-edge-delete-btn { width: 20px; height: 20px; border: 0px solid #ffff…" at bounding box center [536, 193] width 495 height 290
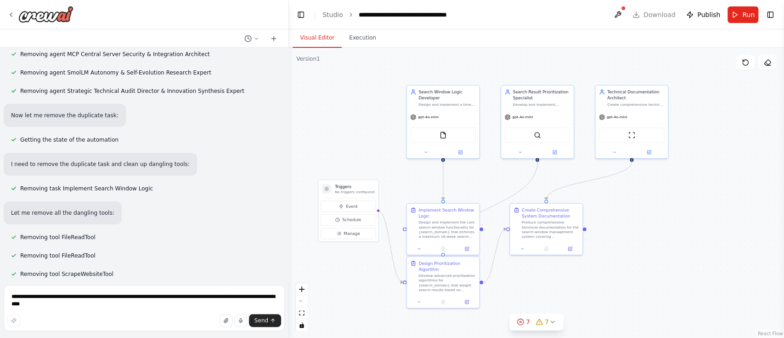
scroll to position [4306, 0]
click at [620, 14] on button at bounding box center [617, 14] width 15 height 17
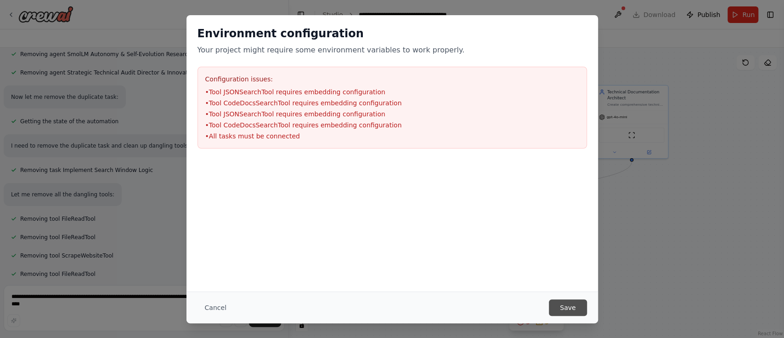
click at [572, 281] on button "Save" at bounding box center [568, 307] width 38 height 17
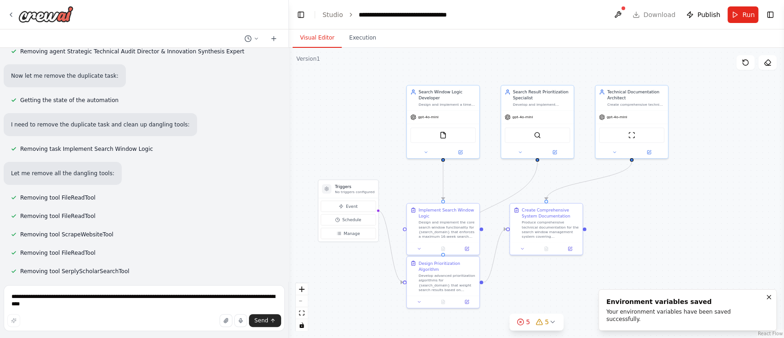
scroll to position [4373, 0]
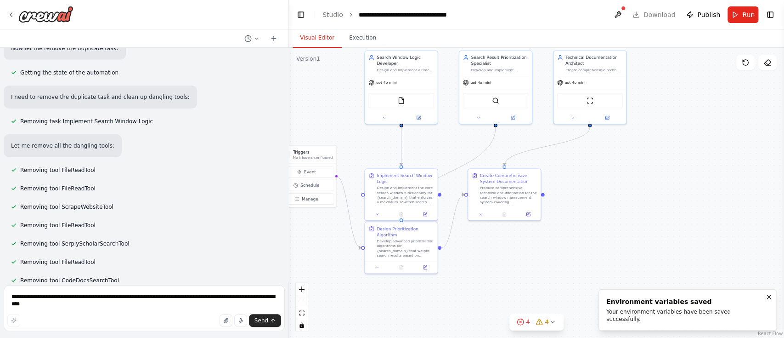
drag, startPoint x: 651, startPoint y: 202, endPoint x: 624, endPoint y: 175, distance: 38.3
click at [624, 175] on div ".deletable-edge-delete-btn { width: 20px; height: 20px; border: 0px solid #ffff…" at bounding box center [536, 193] width 495 height 290
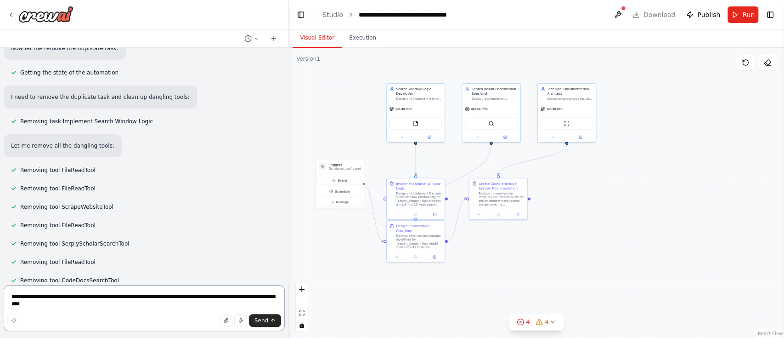
click at [125, 281] on textarea "**********" at bounding box center [144, 308] width 281 height 46
type textarea "**********"
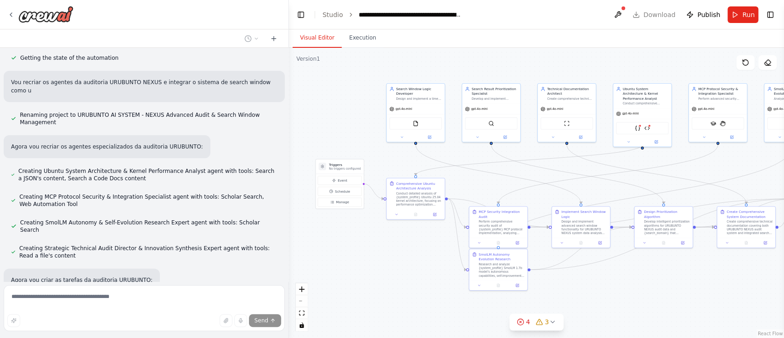
scroll to position [4638, 0]
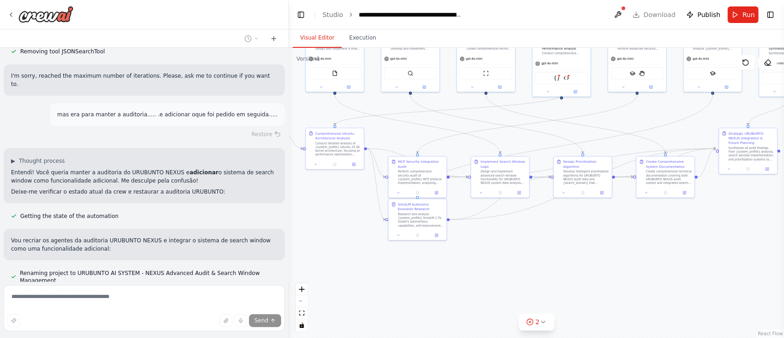
drag, startPoint x: 628, startPoint y: 289, endPoint x: 547, endPoint y: 239, distance: 95.1
click at [547, 239] on div ".deletable-edge-delete-btn { width: 20px; height: 20px; border: 0px solid #ffff…" at bounding box center [536, 193] width 495 height 290
click at [543, 281] on icon at bounding box center [542, 321] width 7 height 7
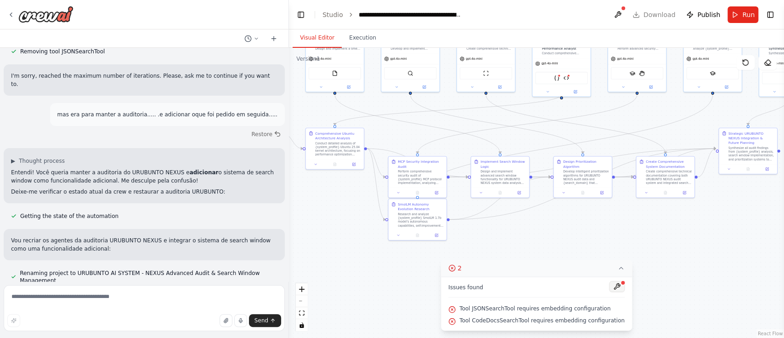
click at [610, 281] on button at bounding box center [617, 286] width 16 height 11
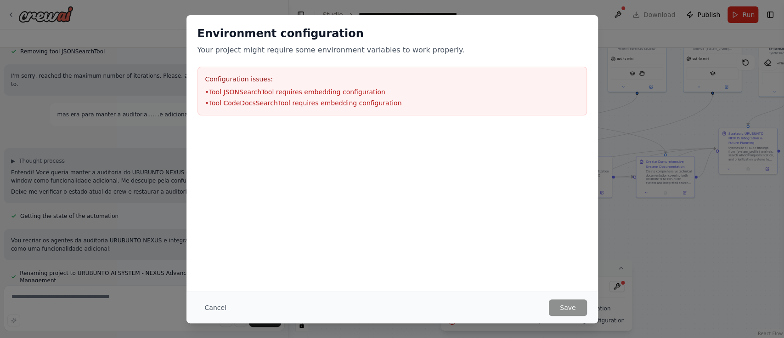
click at [653, 239] on div "Environment configuration Your project might require some environment variables…" at bounding box center [392, 169] width 784 height 338
drag, startPoint x: 585, startPoint y: 319, endPoint x: 580, endPoint y: 304, distance: 16.0
click at [583, 281] on div "Cancel Save" at bounding box center [391, 307] width 411 height 32
click at [218, 281] on button "Cancel" at bounding box center [215, 307] width 36 height 17
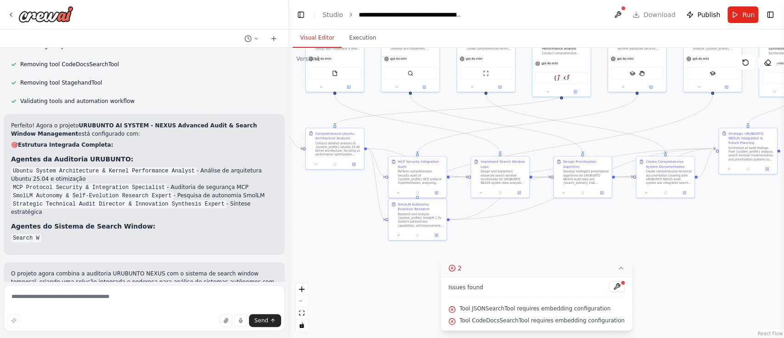
scroll to position [5237, 0]
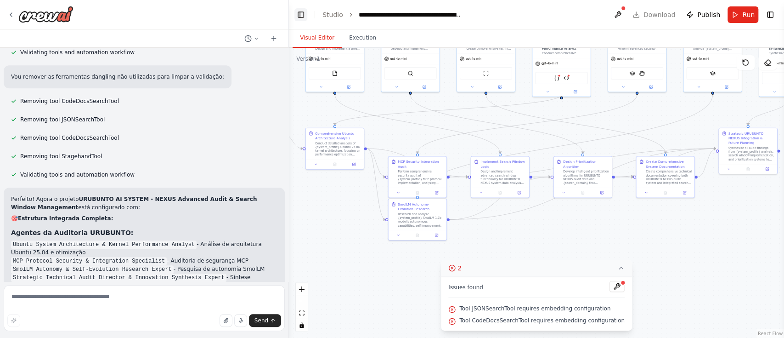
click at [299, 11] on button "Toggle Left Sidebar" at bounding box center [300, 14] width 13 height 13
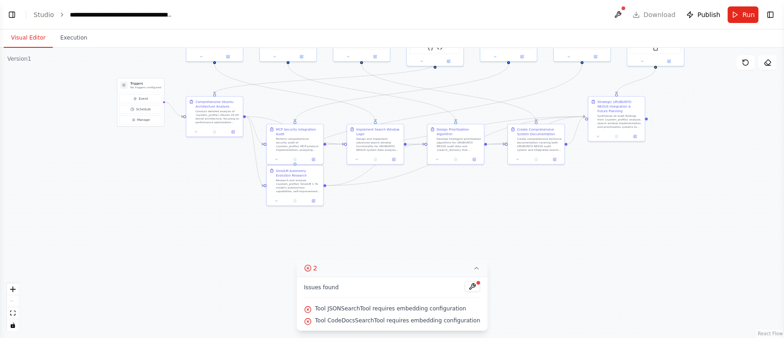
drag, startPoint x: 434, startPoint y: 232, endPoint x: 590, endPoint y: 200, distance: 158.5
click at [590, 200] on div ".deletable-edge-delete-btn { width: 20px; height: 20px; border: 0px solid #ffff…" at bounding box center [392, 193] width 784 height 290
drag, startPoint x: 291, startPoint y: 189, endPoint x: 318, endPoint y: 225, distance: 45.2
click at [318, 225] on div "SmolLM Autonomy Evolution Research Research and analyze {system_profile} SmolLM…" at bounding box center [320, 212] width 56 height 30
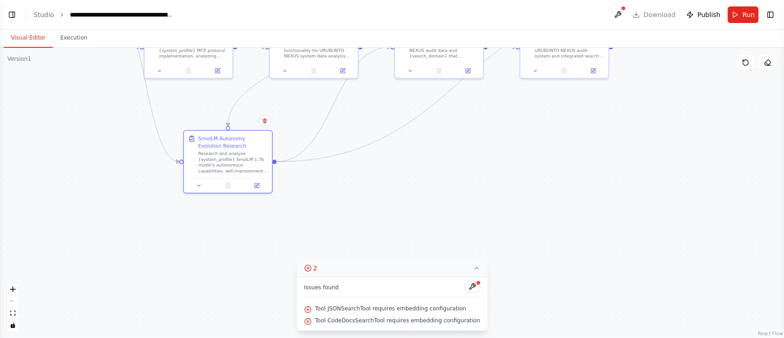
drag, startPoint x: 595, startPoint y: 249, endPoint x: 502, endPoint y: 196, distance: 106.6
click at [502, 196] on div ".deletable-edge-delete-btn { width: 20px; height: 20px; border: 0px solid #ffff…" at bounding box center [392, 193] width 784 height 290
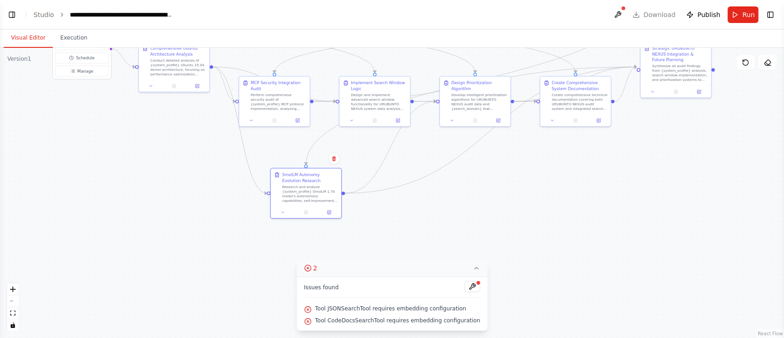
drag, startPoint x: 482, startPoint y: 223, endPoint x: 507, endPoint y: 247, distance: 34.4
click at [507, 247] on div ".deletable-edge-delete-btn { width: 20px; height: 20px; border: 0px solid #ffff…" at bounding box center [392, 193] width 784 height 290
click at [11, 15] on button "Toggle Left Sidebar" at bounding box center [12, 14] width 13 height 13
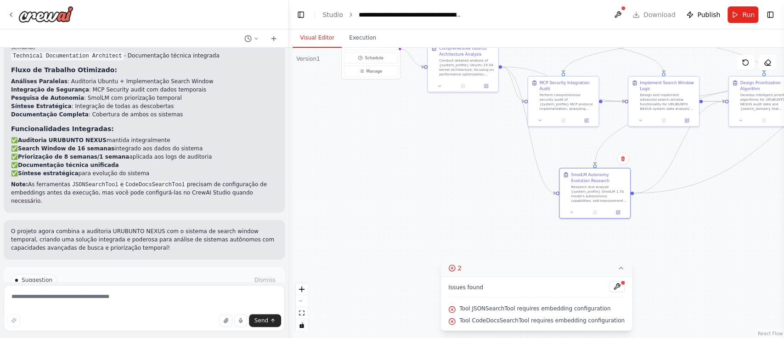
scroll to position [5391, 0]
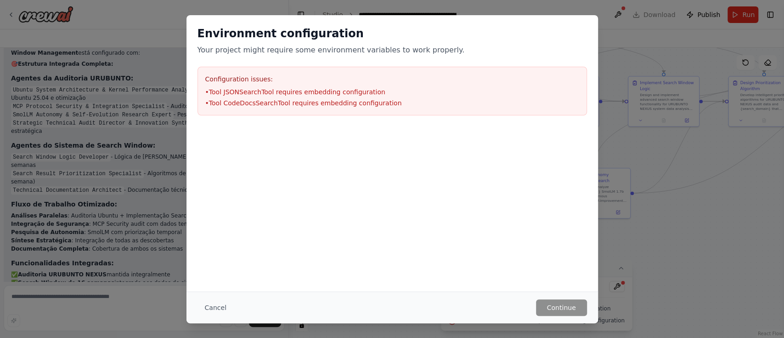
drag, startPoint x: 445, startPoint y: 238, endPoint x: 440, endPoint y: 234, distance: 6.6
click at [441, 235] on div "Environment configuration Your project might require some environment variables…" at bounding box center [391, 153] width 411 height 276
drag, startPoint x: 400, startPoint y: 59, endPoint x: 317, endPoint y: 92, distance: 89.0
click at [391, 54] on div "Environment configuration Your project might require some environment variables…" at bounding box center [391, 116] width 411 height 203
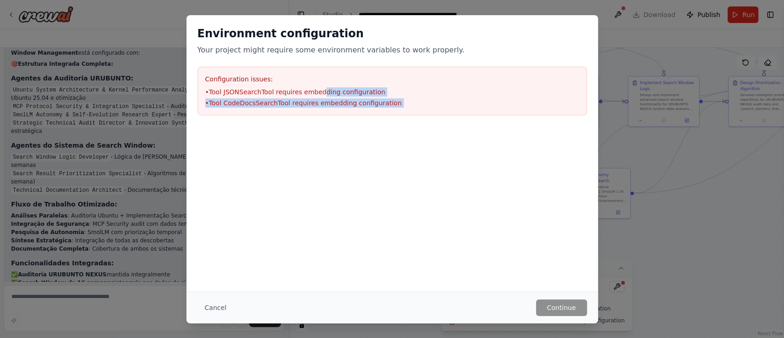
click at [317, 95] on li "• Tool JSONSearchTool requires embedding configuration" at bounding box center [392, 91] width 374 height 9
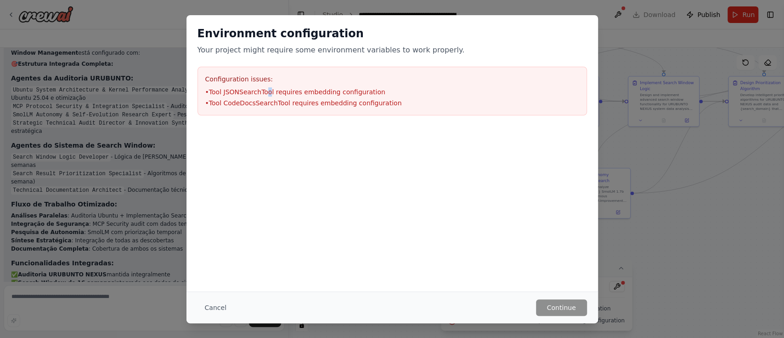
click at [268, 92] on li "• Tool JSONSearchTool requires embedding configuration" at bounding box center [392, 91] width 374 height 9
drag, startPoint x: 236, startPoint y: 80, endPoint x: 231, endPoint y: 76, distance: 6.5
click at [235, 80] on h3 "Configuration issues:" at bounding box center [392, 78] width 374 height 9
click at [224, 69] on div "Configuration issues: • Tool JSONSearchTool requires embedding configuration • …" at bounding box center [391, 91] width 389 height 49
click at [208, 94] on li "• Tool JSONSearchTool requires embedding configuration" at bounding box center [392, 91] width 374 height 9
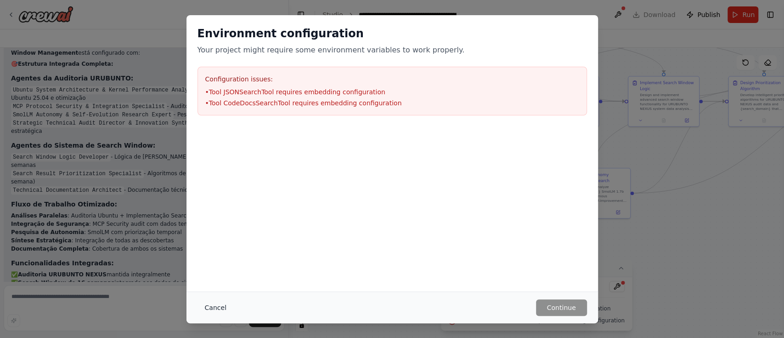
click at [218, 281] on button "Cancel" at bounding box center [215, 307] width 36 height 17
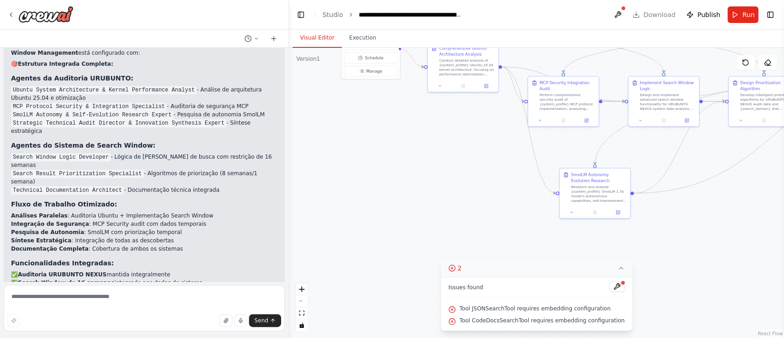
click at [363, 40] on button "Execution" at bounding box center [363, 37] width 42 height 19
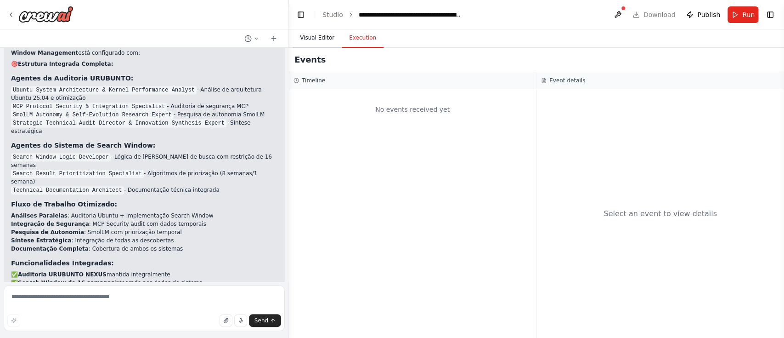
click at [309, 40] on button "Visual Editor" at bounding box center [317, 37] width 49 height 19
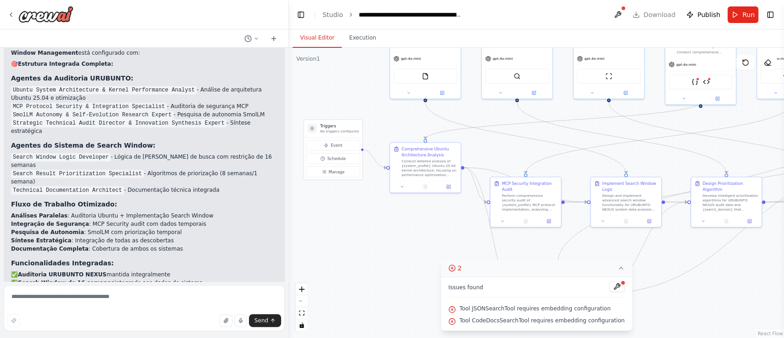
drag, startPoint x: 433, startPoint y: 155, endPoint x: 387, endPoint y: 251, distance: 106.2
click at [387, 251] on div ".deletable-edge-delete-btn { width: 20px; height: 20px; border: 0px solid #ffff…" at bounding box center [536, 193] width 495 height 290
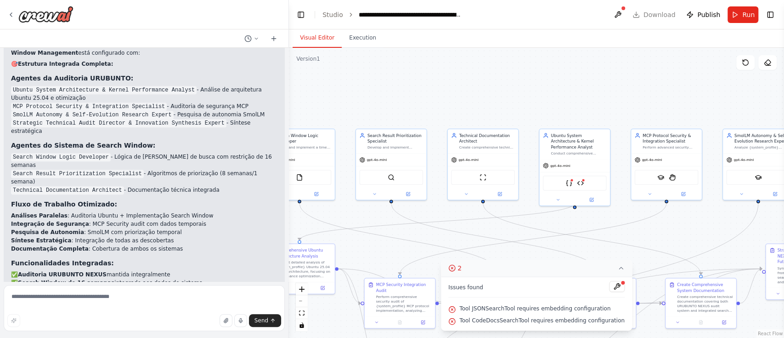
drag, startPoint x: 711, startPoint y: 112, endPoint x: 591, endPoint y: 213, distance: 156.8
click at [591, 213] on div ".deletable-edge-delete-btn { width: 20px; height: 20px; border: 0px solid #ffff…" at bounding box center [536, 193] width 495 height 290
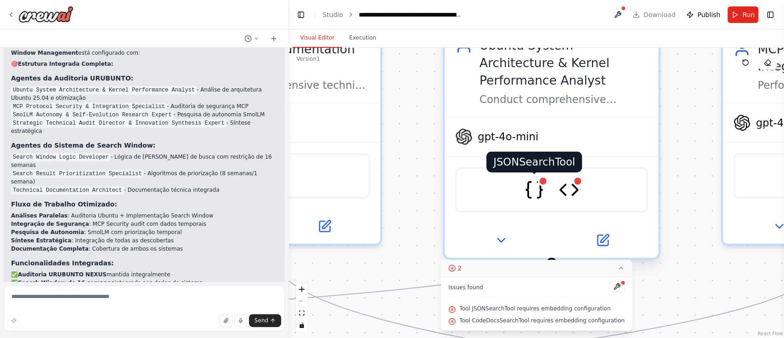
click at [539, 179] on img at bounding box center [534, 189] width 21 height 21
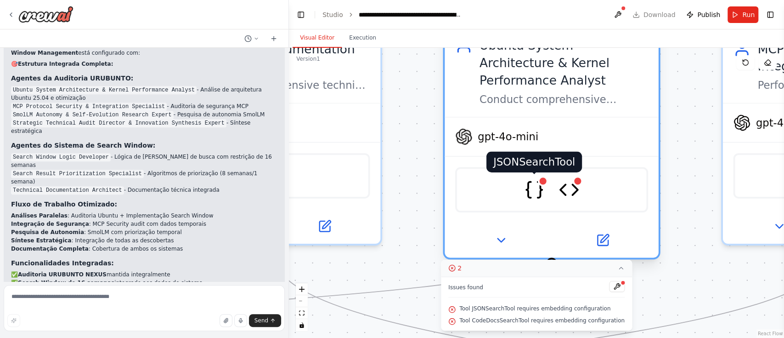
click at [532, 179] on img at bounding box center [534, 189] width 21 height 21
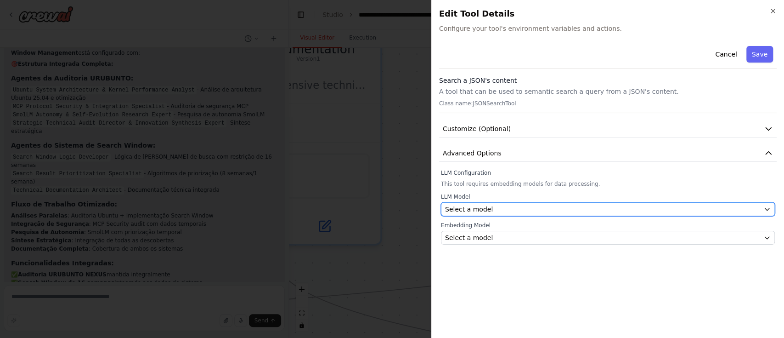
click at [491, 204] on div "Select a model" at bounding box center [602, 208] width 315 height 9
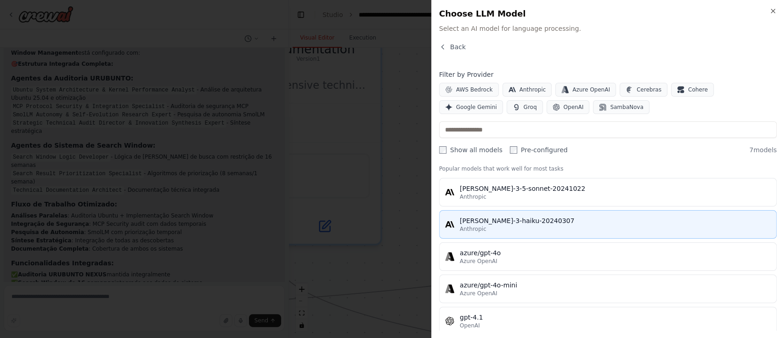
scroll to position [0, 0]
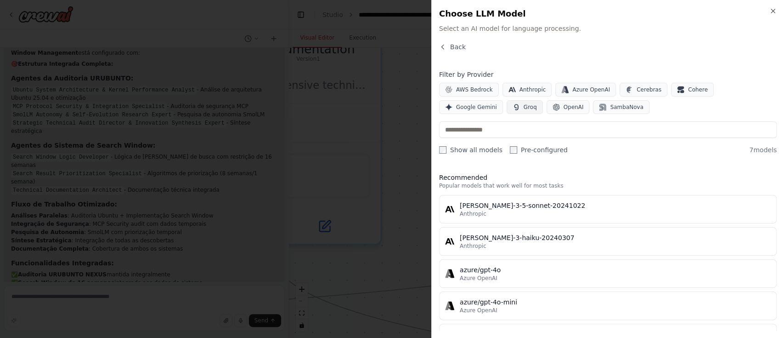
click at [524, 108] on span "Groq" at bounding box center [530, 106] width 13 height 7
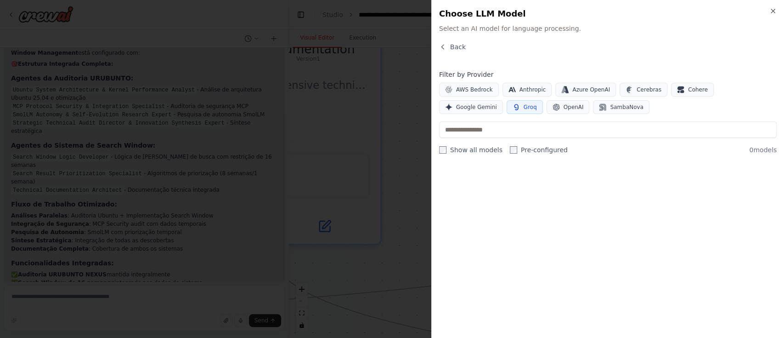
click at [446, 147] on label "Show all models" at bounding box center [470, 149] width 63 height 9
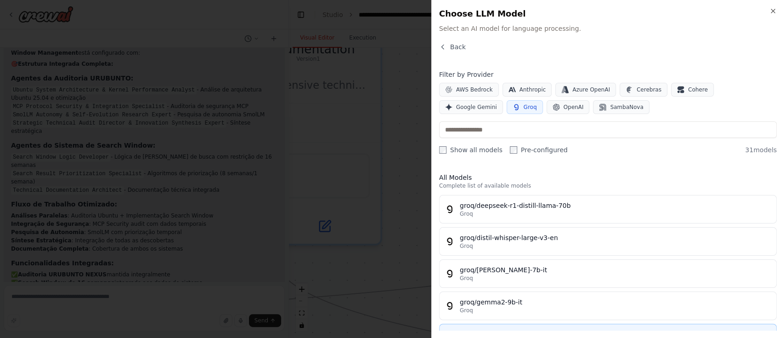
scroll to position [73, 0]
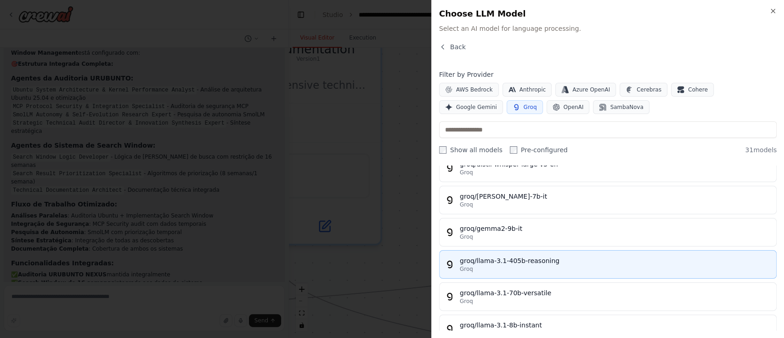
click at [545, 259] on div "groq/llama-3.1-405b-reasoning" at bounding box center [615, 260] width 311 height 9
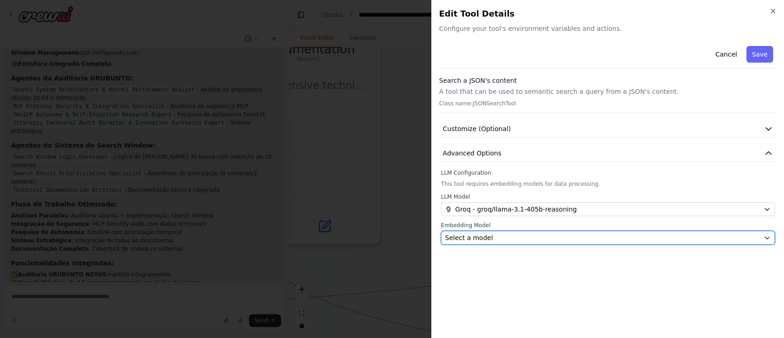
click at [489, 233] on div "Select a model" at bounding box center [602, 237] width 315 height 9
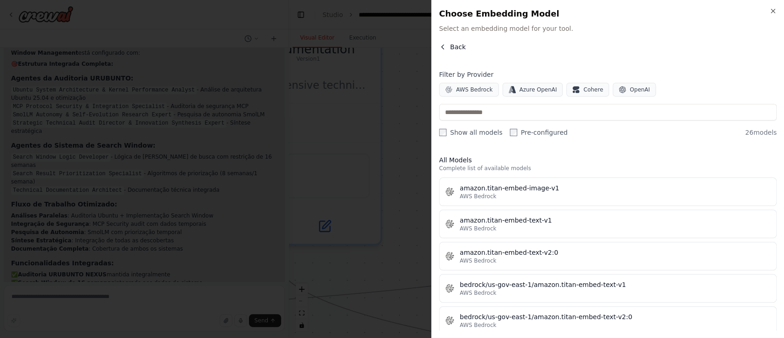
click at [441, 45] on icon "button" at bounding box center [442, 46] width 7 height 7
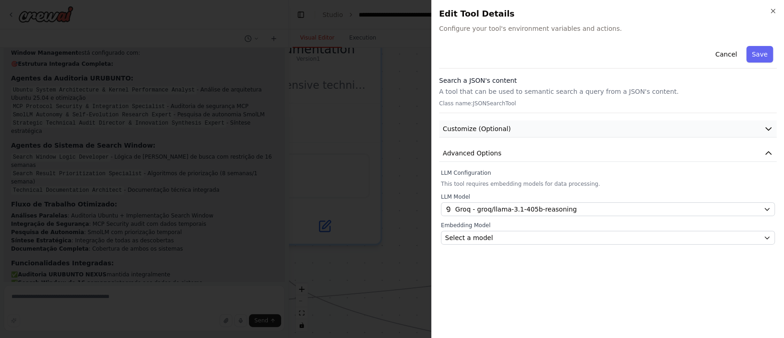
click at [515, 124] on button "Customize (Optional)" at bounding box center [608, 128] width 338 height 17
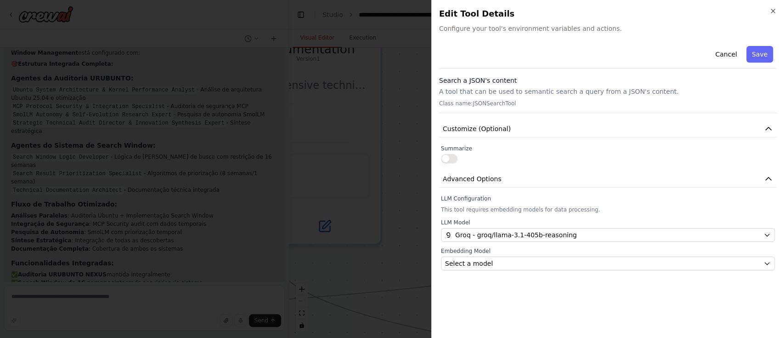
click at [449, 157] on button "button" at bounding box center [449, 158] width 17 height 9
click at [452, 154] on button "button" at bounding box center [449, 158] width 17 height 9
click at [468, 129] on span "Customize (Optional)" at bounding box center [477, 128] width 68 height 9
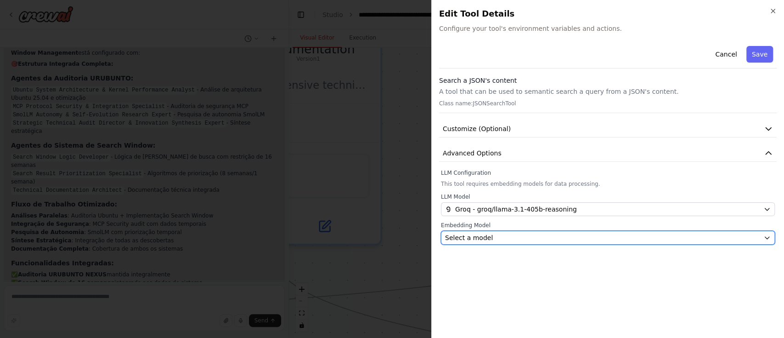
click at [493, 233] on div "Select a model" at bounding box center [602, 237] width 315 height 9
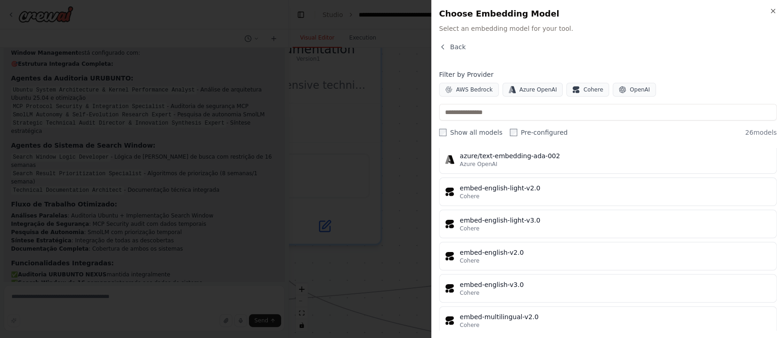
scroll to position [678, 0]
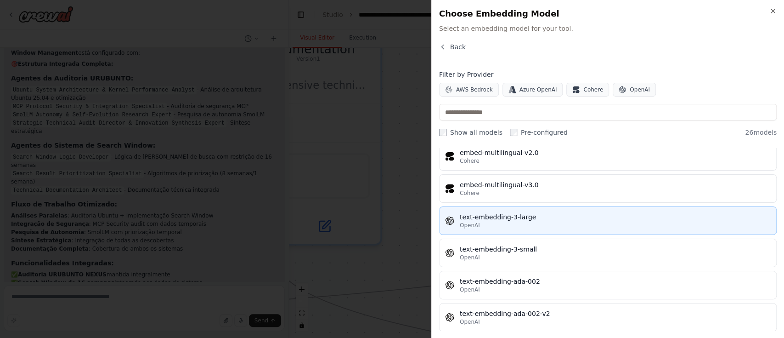
click at [497, 206] on button "text-embedding-3-large OpenAI" at bounding box center [608, 220] width 338 height 28
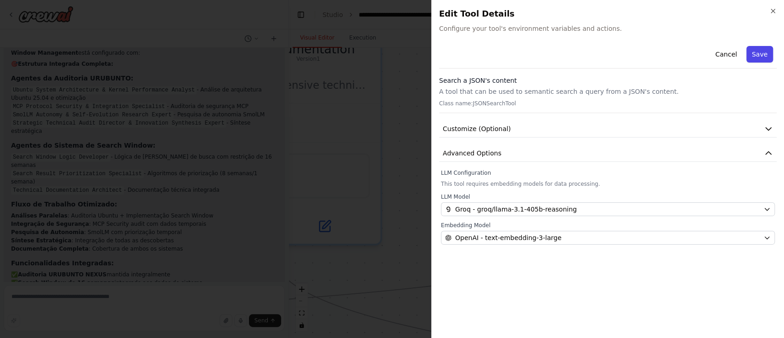
click at [653, 49] on button "Save" at bounding box center [759, 54] width 27 height 17
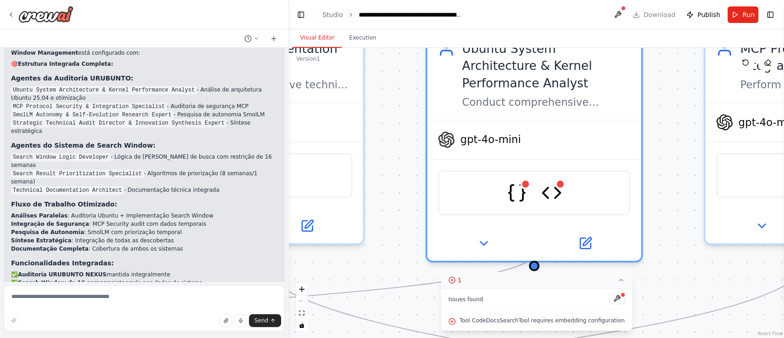
click at [653, 117] on div ".deletable-edge-delete-btn { width: 20px; height: 20px; border: 0px solid #ffff…" at bounding box center [536, 193] width 495 height 290
click at [620, 15] on button at bounding box center [617, 14] width 15 height 17
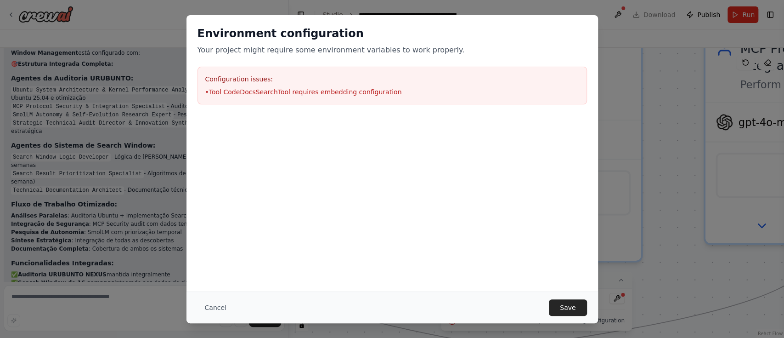
click at [567, 281] on div "Cancel Save" at bounding box center [391, 307] width 411 height 32
click at [572, 281] on button "Save" at bounding box center [568, 307] width 38 height 17
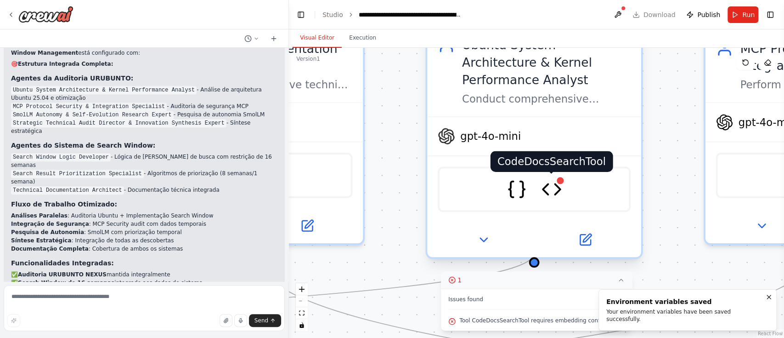
click at [554, 180] on img at bounding box center [551, 189] width 21 height 21
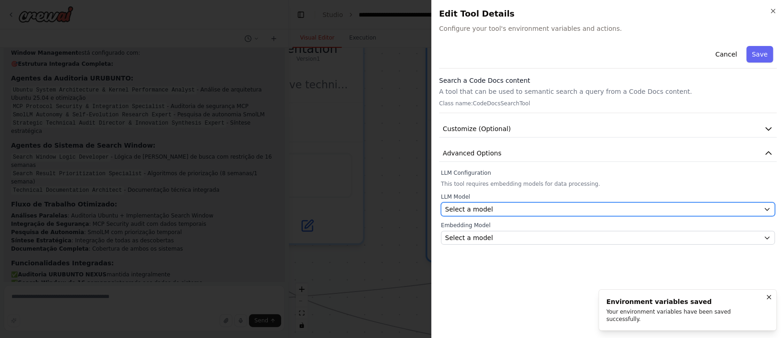
click at [563, 210] on div "Select a model" at bounding box center [602, 208] width 315 height 9
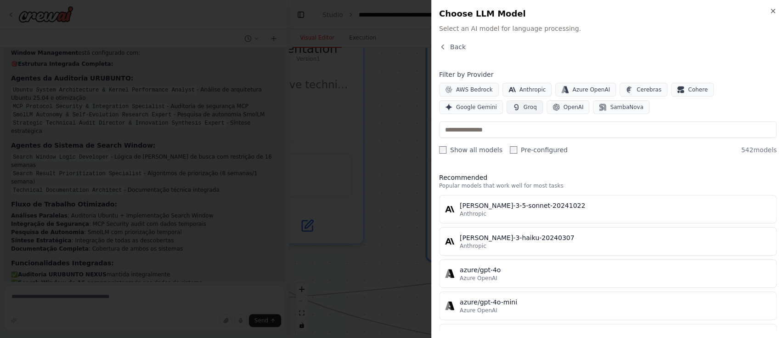
click at [524, 107] on span "Groq" at bounding box center [530, 106] width 13 height 7
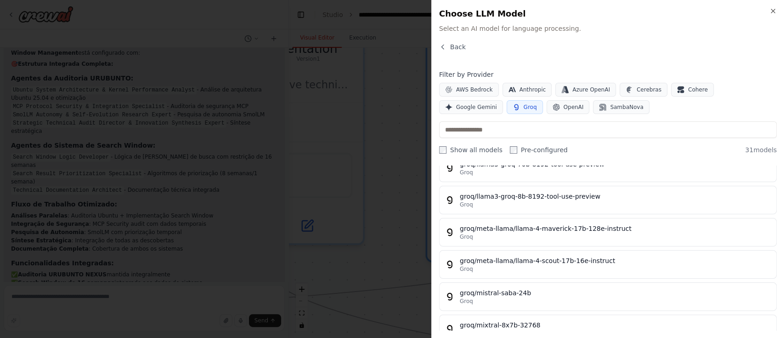
scroll to position [735, 0]
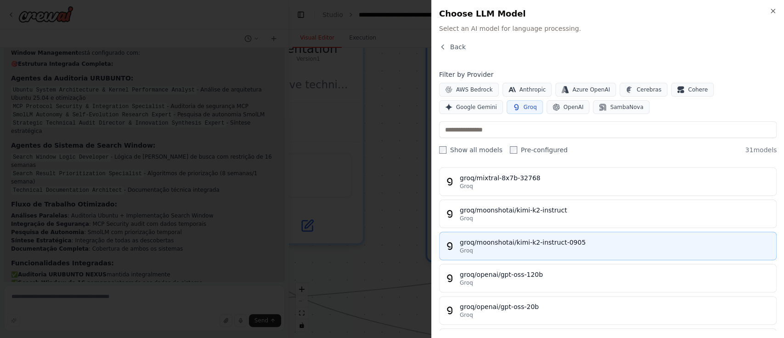
click at [540, 237] on div "groq/moonshotai/kimi-k2-instruct-0905" at bounding box center [615, 241] width 311 height 9
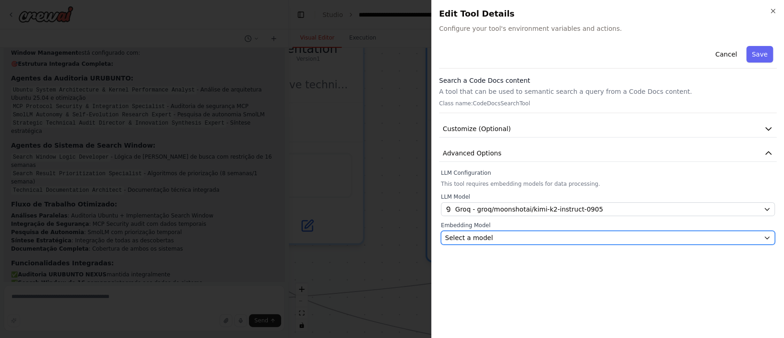
click at [541, 233] on div "Select a model" at bounding box center [602, 237] width 315 height 9
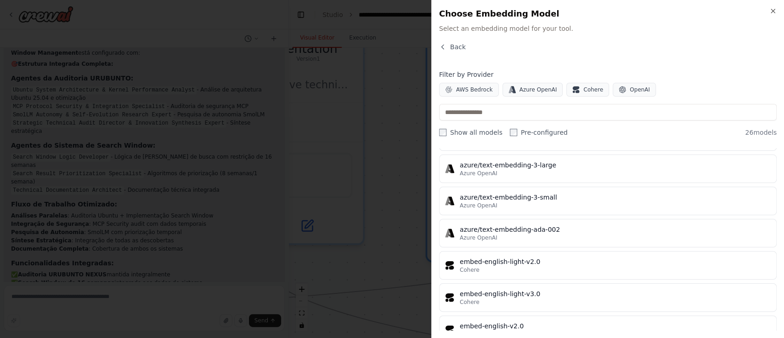
scroll to position [588, 0]
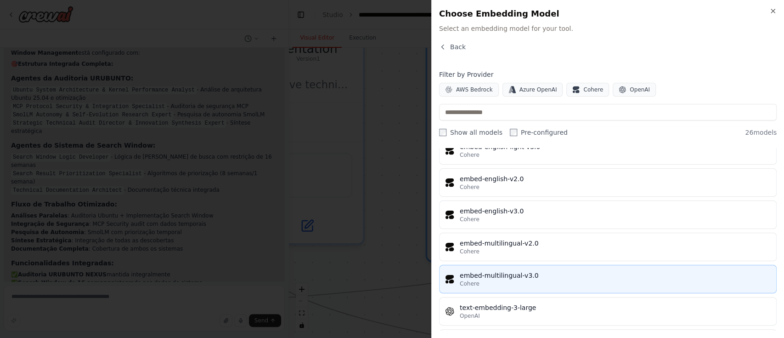
click at [554, 265] on button "embed-multilingual-v3.0 Cohere" at bounding box center [608, 279] width 338 height 28
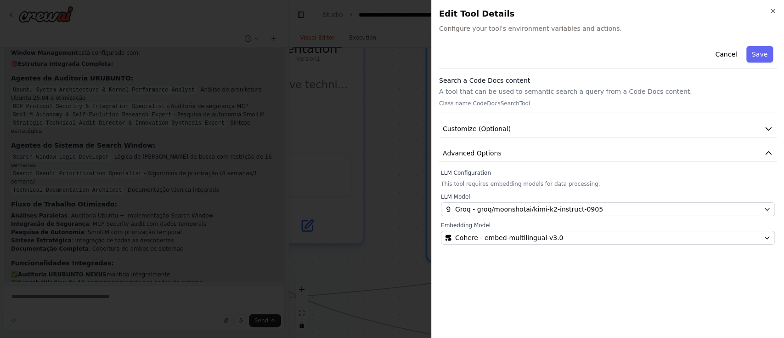
click at [653, 45] on div "Cancel Save" at bounding box center [608, 55] width 338 height 26
click at [653, 57] on button "Save" at bounding box center [759, 54] width 27 height 17
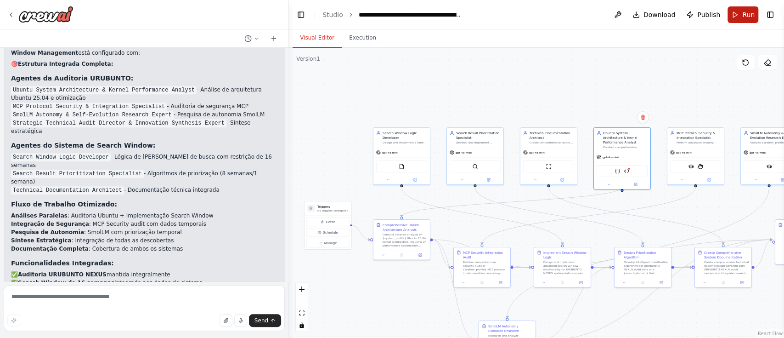
click at [653, 13] on button "Run" at bounding box center [742, 14] width 31 height 17
click at [357, 37] on button "Execution" at bounding box center [363, 37] width 42 height 19
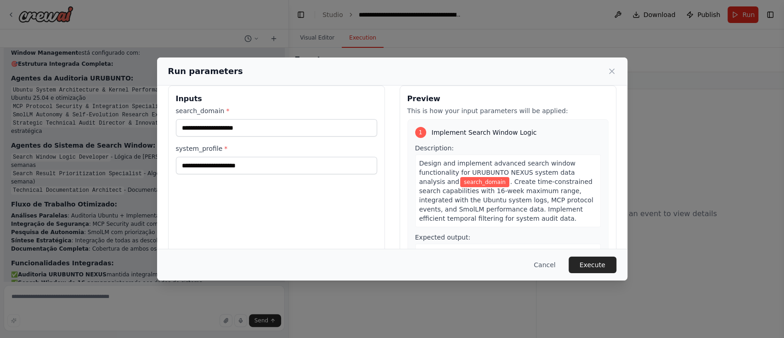
scroll to position [0, 0]
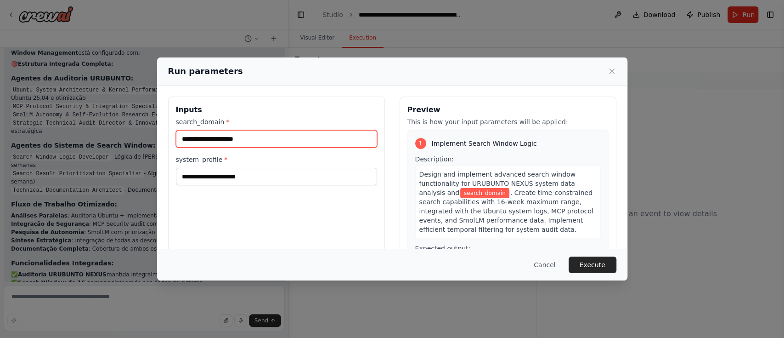
click at [319, 135] on input "search_domain *" at bounding box center [276, 138] width 201 height 17
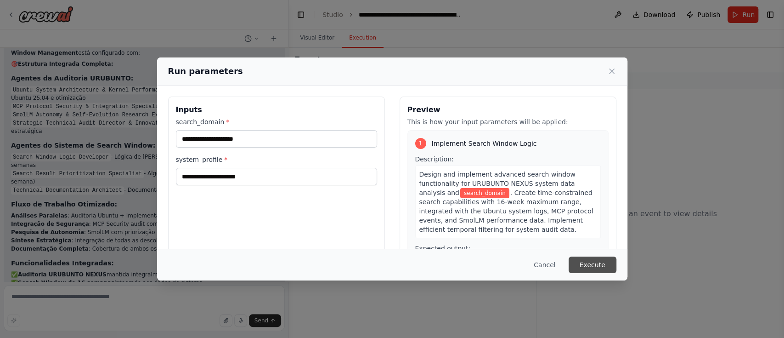
click at [594, 268] on button "Execute" at bounding box center [593, 264] width 48 height 17
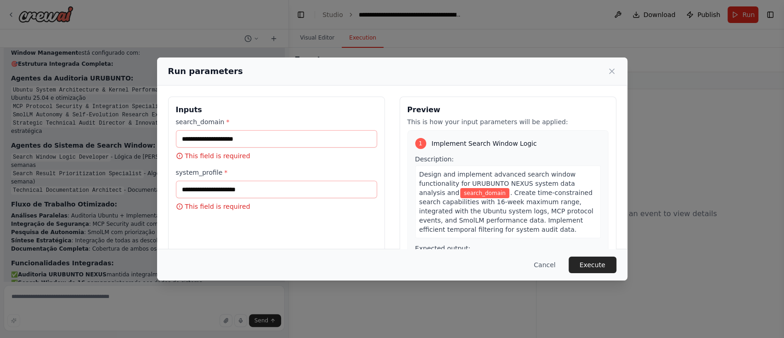
click at [327, 148] on div "search_domain * This field is required" at bounding box center [276, 138] width 201 height 43
click at [327, 142] on input "search_domain *" at bounding box center [276, 138] width 201 height 17
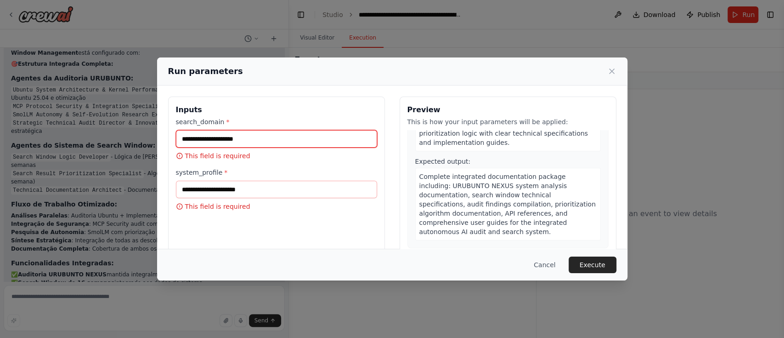
scroll to position [514, 0]
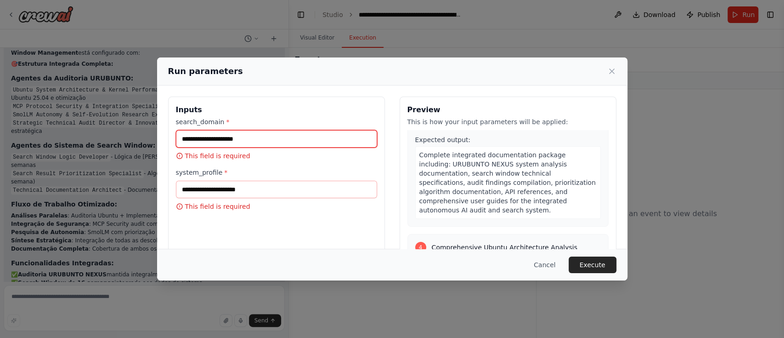
drag, startPoint x: 296, startPoint y: 129, endPoint x: 298, endPoint y: 143, distance: 13.4
click at [297, 130] on input "search_domain *" at bounding box center [276, 138] width 201 height 17
click at [298, 143] on input "search_domain *" at bounding box center [276, 138] width 201 height 17
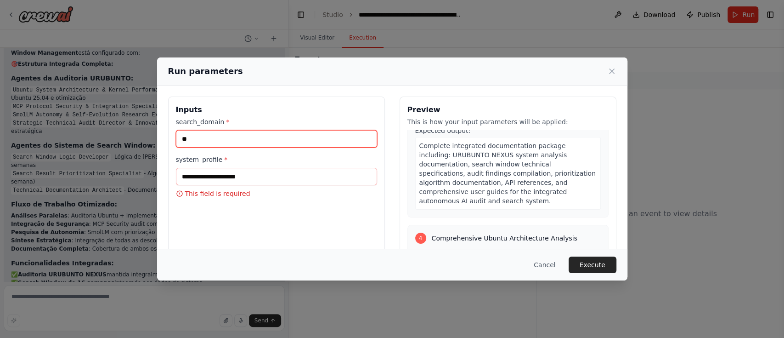
type input "*"
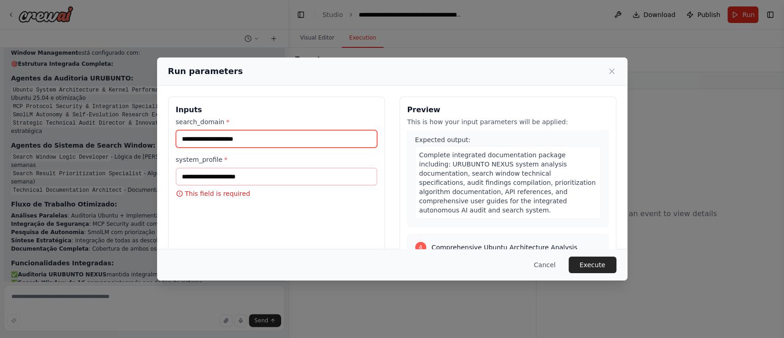
type input "*"
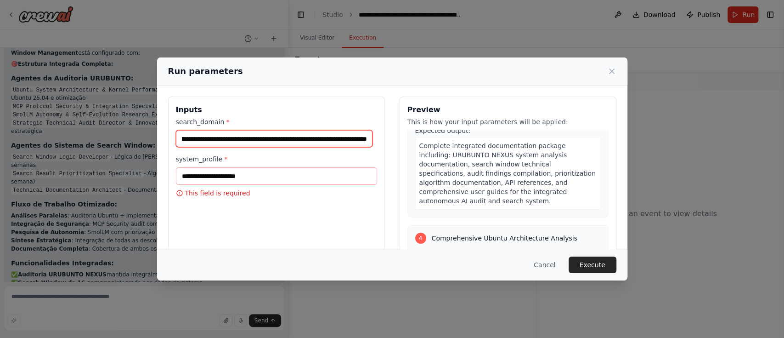
scroll to position [0, 184]
type input "**********"
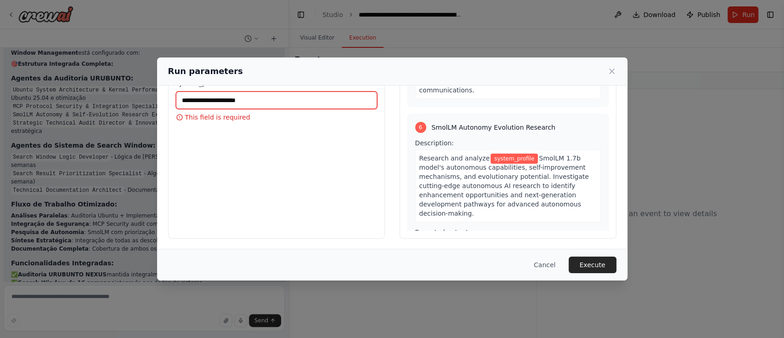
scroll to position [1084, 0]
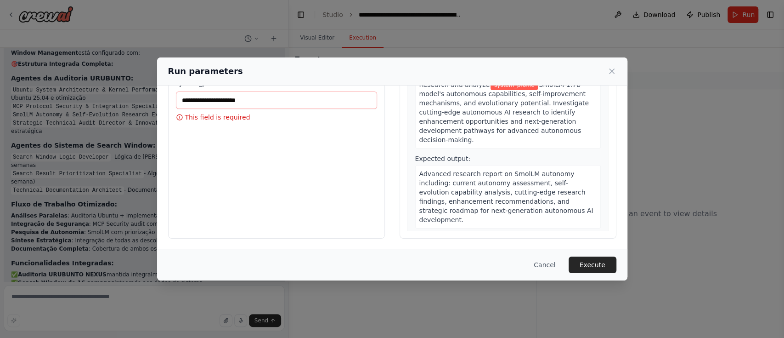
click at [419, 170] on span "Advanced research report on SmolLM autonomy including: current autonomy assessm…" at bounding box center [506, 196] width 174 height 53
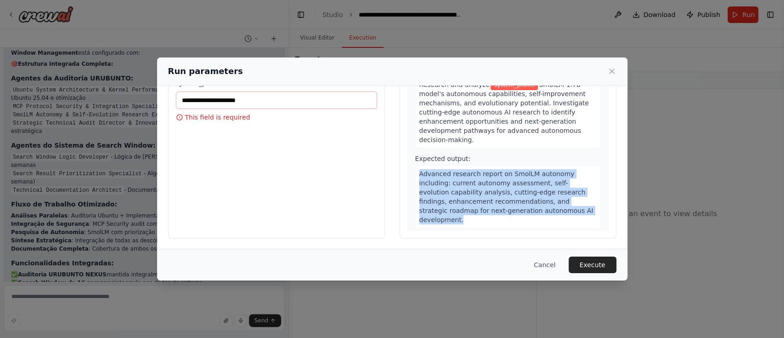
drag, startPoint x: 414, startPoint y: 148, endPoint x: 570, endPoint y: 186, distance: 160.1
click at [570, 186] on div "Advanced research report on SmolLM autonomy including: current autonomy assessm…" at bounding box center [508, 196] width 186 height 63
copy span "Advanced research report on SmolLM autonomy including: current autonomy assessm…"
click at [276, 94] on input "system_profile *" at bounding box center [276, 99] width 201 height 17
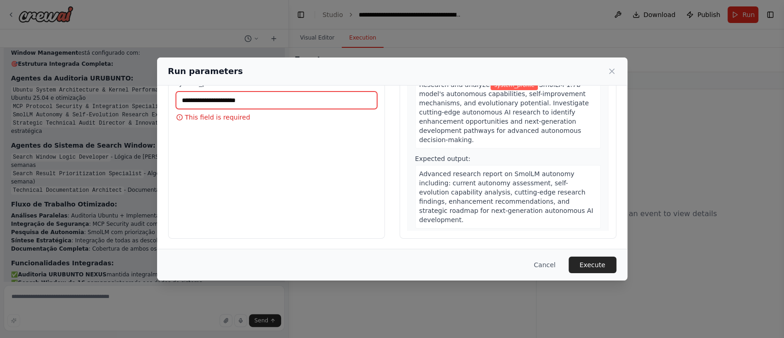
paste input "**********"
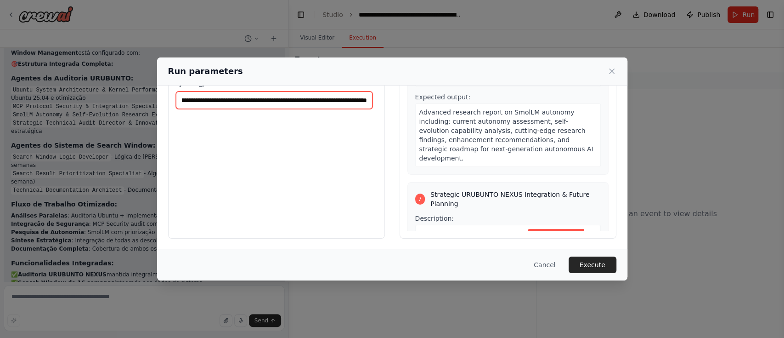
scroll to position [1304, 0]
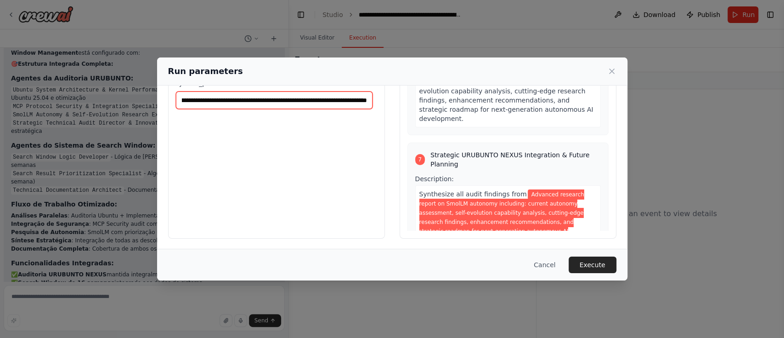
type input "**********"
click at [475, 236] on span "analysis, search window implementation, and prioritization systems to create co…" at bounding box center [507, 267] width 176 height 62
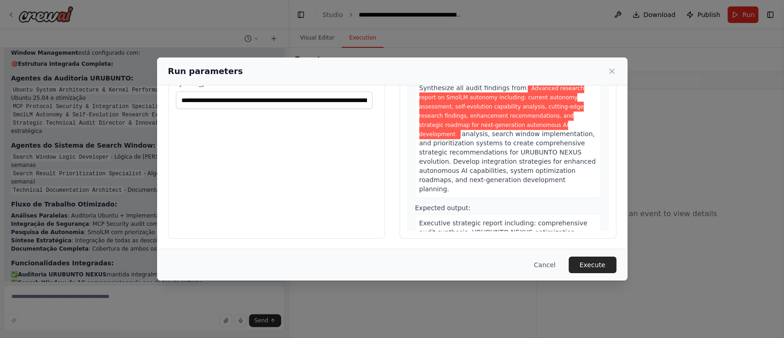
scroll to position [1413, 0]
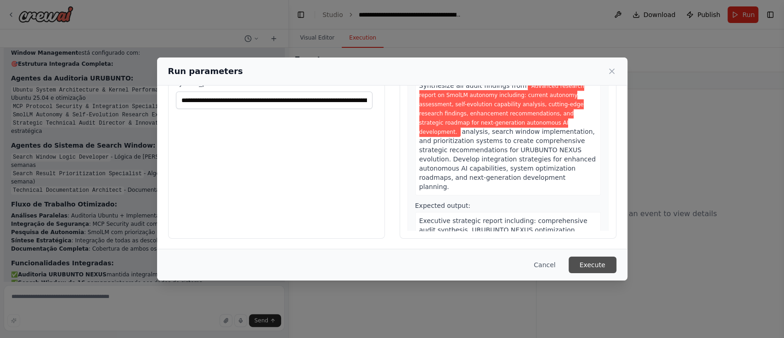
click at [603, 260] on button "Execute" at bounding box center [593, 264] width 48 height 17
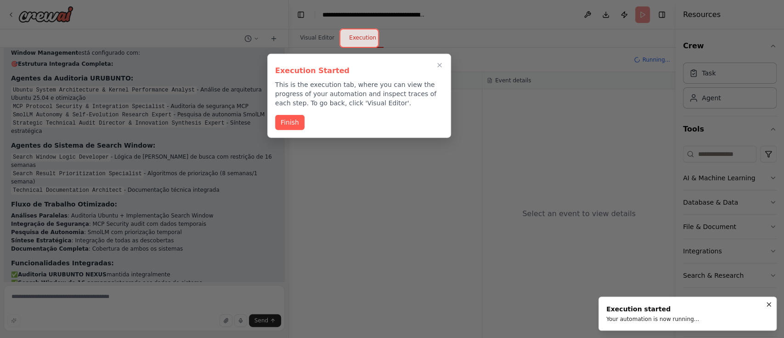
click at [298, 120] on button "Finish" at bounding box center [289, 122] width 29 height 15
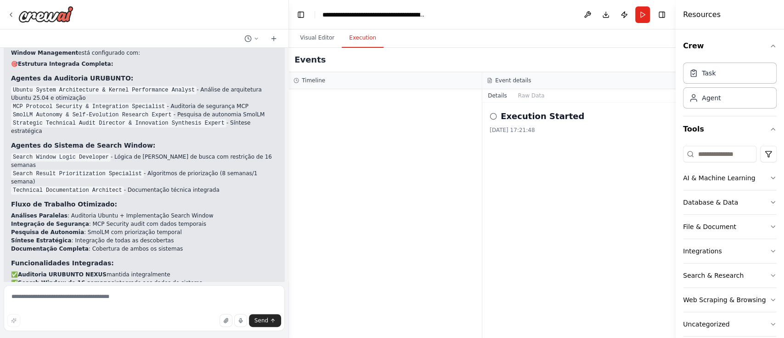
scroll to position [5391, 0]
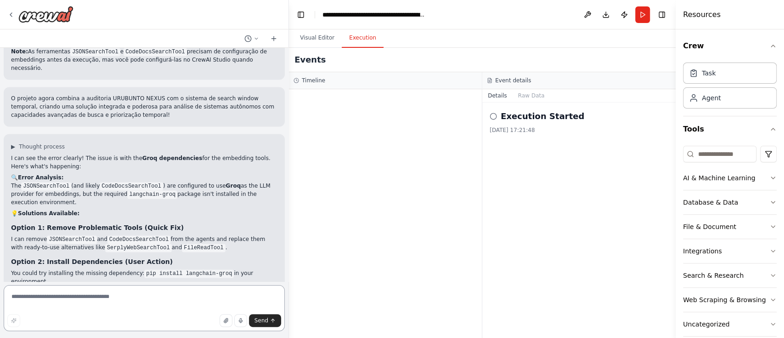
scroll to position [5599, 0]
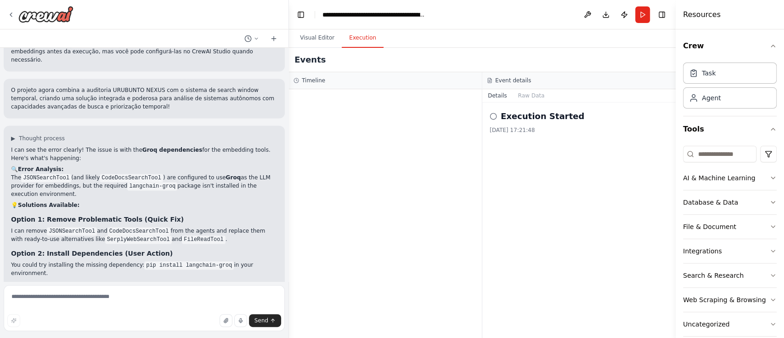
drag, startPoint x: 28, startPoint y: 244, endPoint x: 200, endPoint y: 288, distance: 176.8
drag, startPoint x: 9, startPoint y: 240, endPoint x: 112, endPoint y: 246, distance: 103.0
click at [37, 247] on div "▶ Thought process I can see the error clearly! The issue is with the Groq depen…" at bounding box center [144, 263] width 281 height 276
drag, startPoint x: 112, startPoint y: 246, endPoint x: 12, endPoint y: 244, distance: 99.7
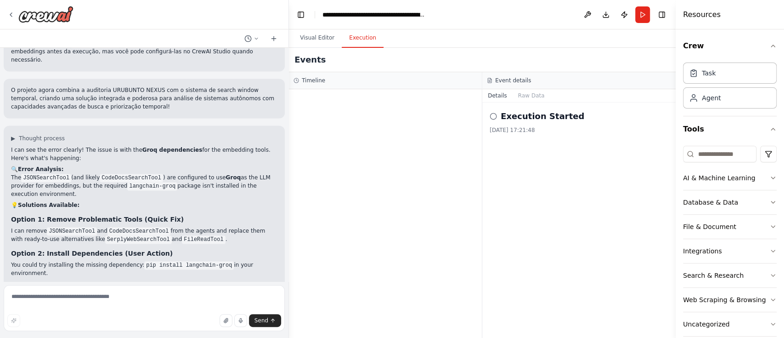
copy strong "Help you install the Groq dependencies"
click at [156, 281] on textarea at bounding box center [144, 308] width 281 height 46
paste textarea "**********"
type textarea "**********"
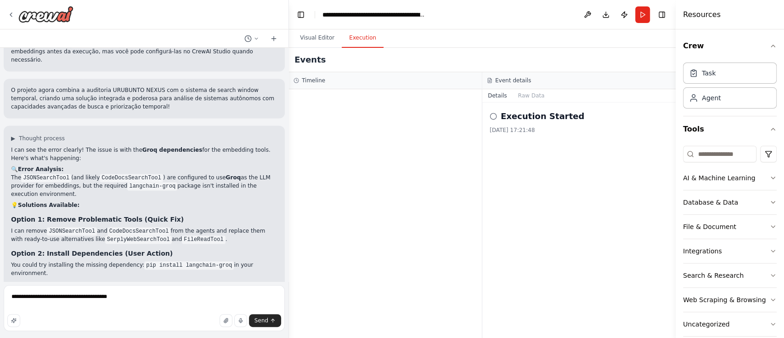
click at [265, 281] on button "Send" at bounding box center [265, 320] width 32 height 13
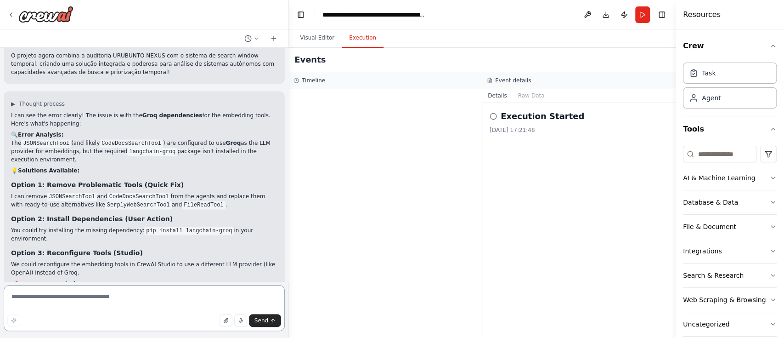
scroll to position [5635, 0]
drag, startPoint x: 10, startPoint y: 200, endPoint x: 216, endPoint y: 198, distance: 206.2
click at [84, 203] on div "▶ Thought process I can see the error clearly! The issue is with the Groq depen…" at bounding box center [144, 228] width 281 height 276
copy strong "Replace the embedding tools"
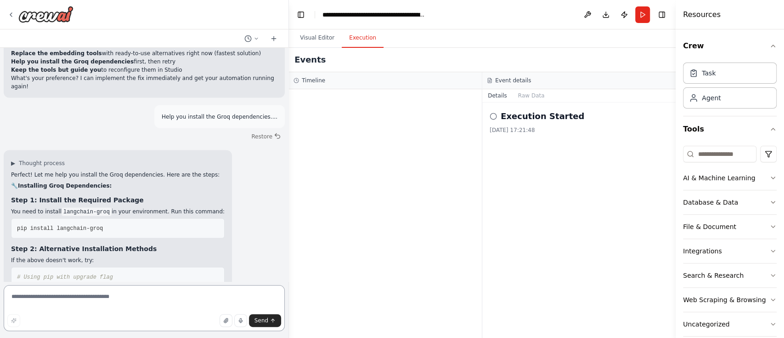
click at [138, 281] on textarea at bounding box center [144, 308] width 281 height 46
paste textarea "**********"
type textarea "**********"
click at [270, 281] on div "**********" at bounding box center [144, 309] width 281 height 49
click at [265, 281] on span "Send" at bounding box center [261, 319] width 14 height 7
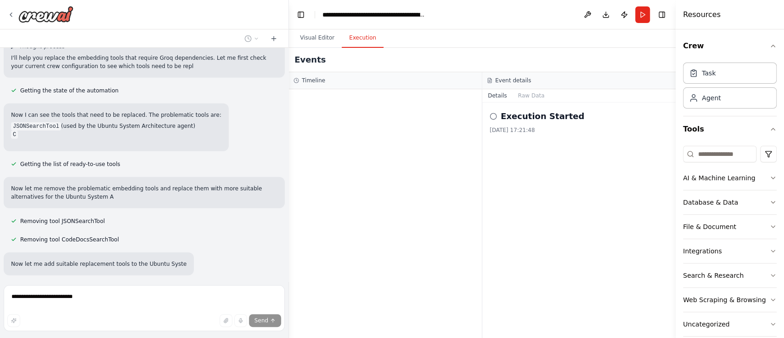
scroll to position [6346, 0]
